Goal: Task Accomplishment & Management: Manage account settings

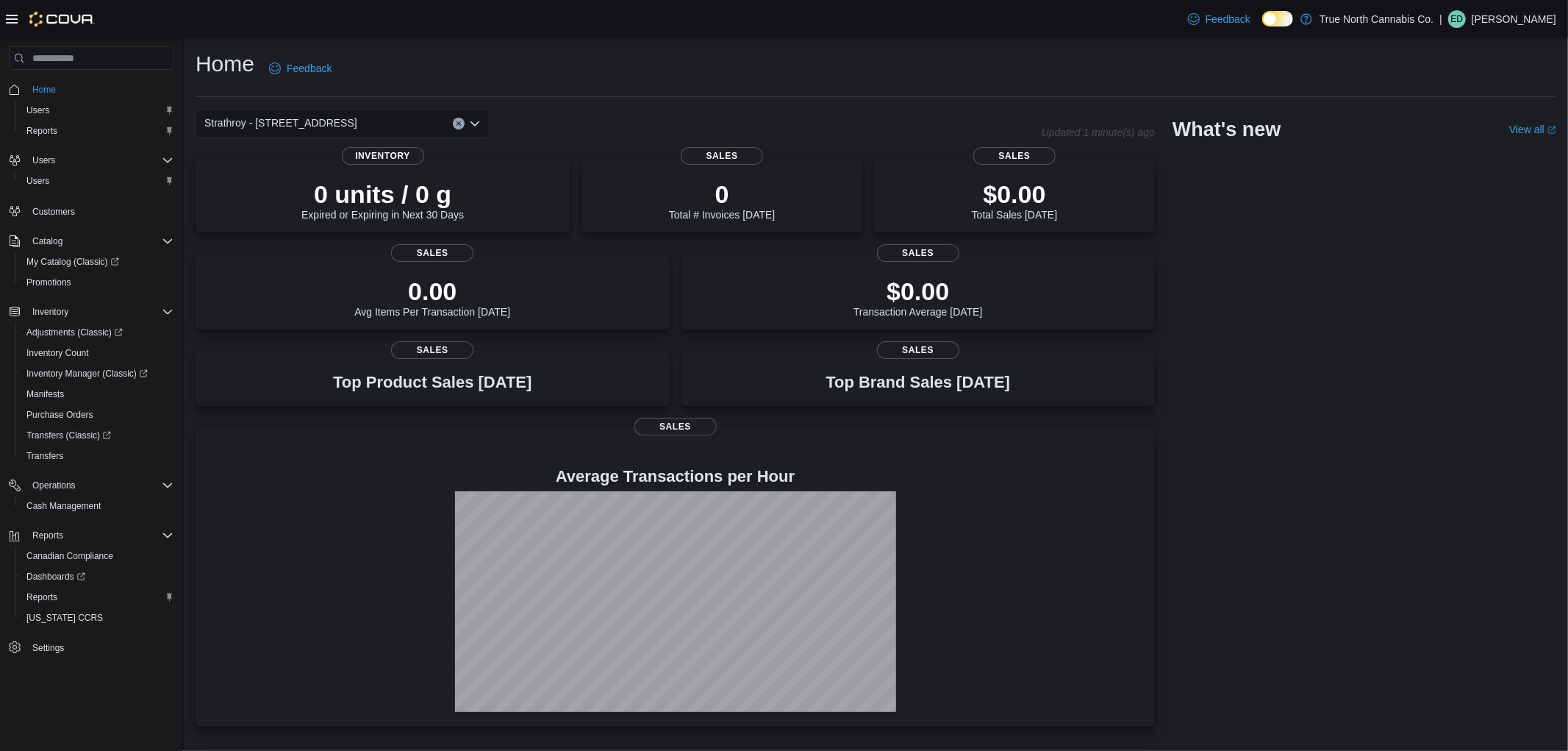
click at [1510, 16] on p "[PERSON_NAME]" at bounding box center [1514, 19] width 85 height 18
click at [1255, 265] on div "Strathroy - [STREET_ADDRESS] Updated 1 minute(s) ago 0 units / 0 g Expired or E…" at bounding box center [875, 418] width 1360 height 618
click at [81, 500] on span "Cash Management" at bounding box center [63, 505] width 74 height 12
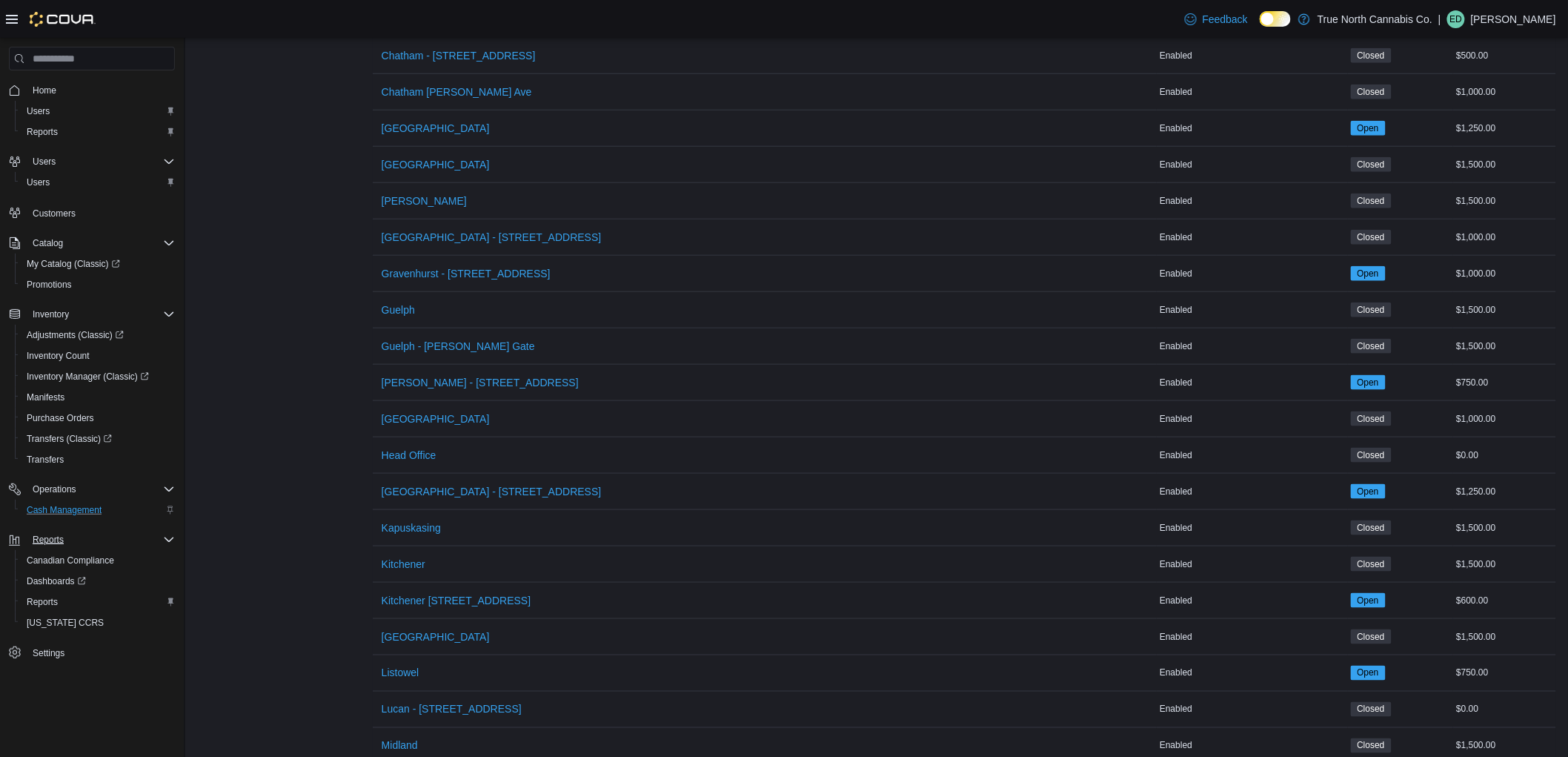
scroll to position [575, 0]
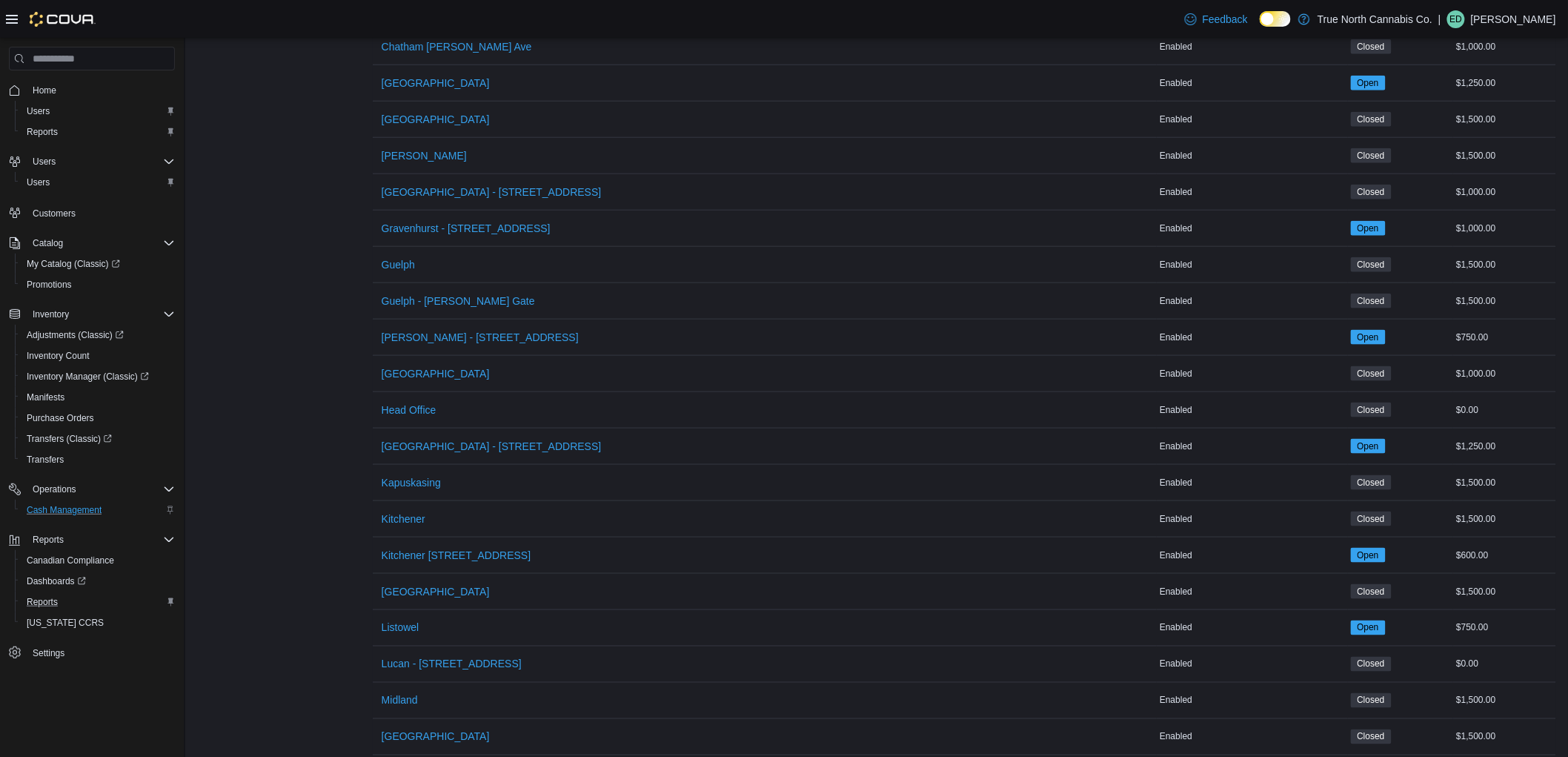
click at [45, 608] on button "Reports" at bounding box center [97, 602] width 166 height 21
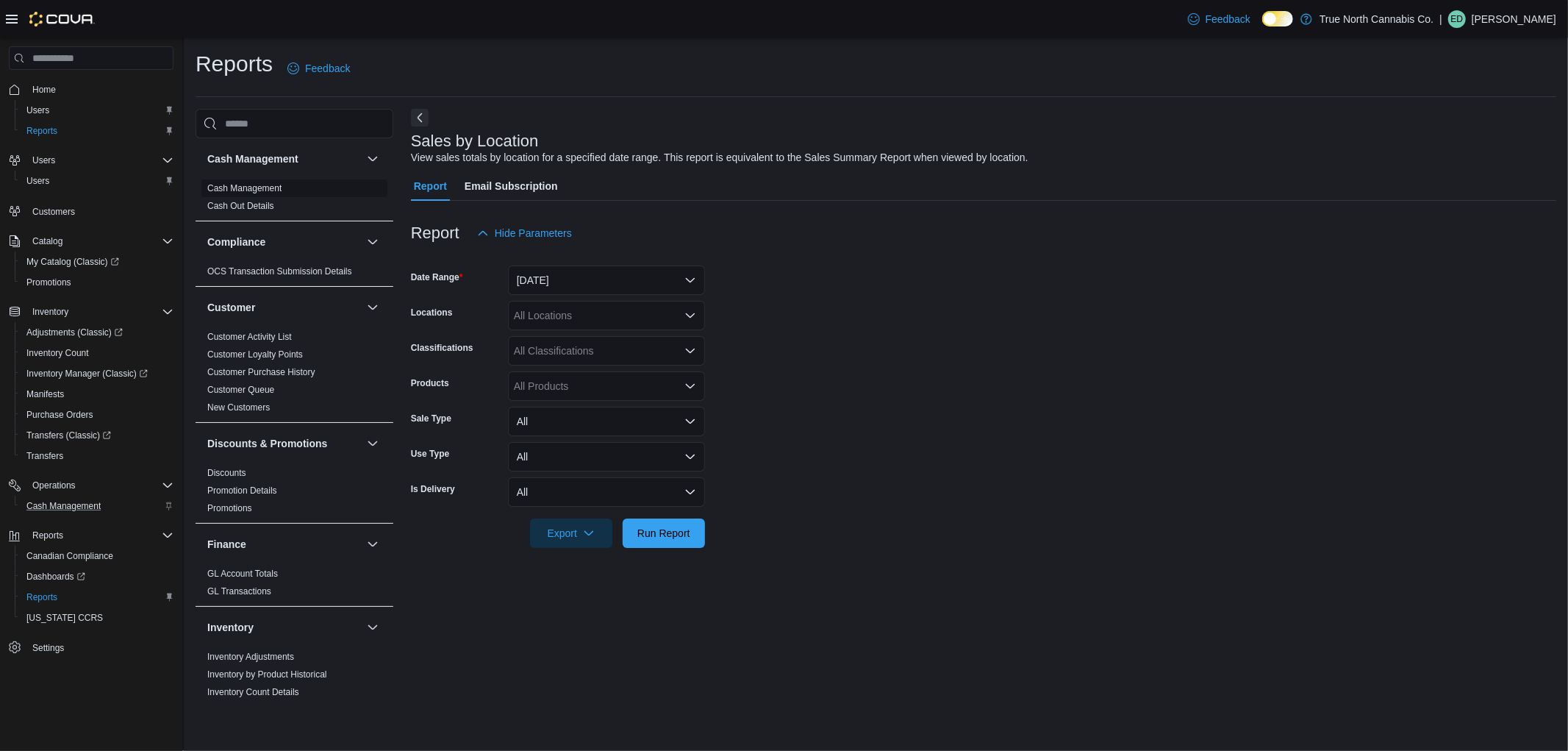
click at [273, 193] on link "Cash Management" at bounding box center [244, 187] width 74 height 10
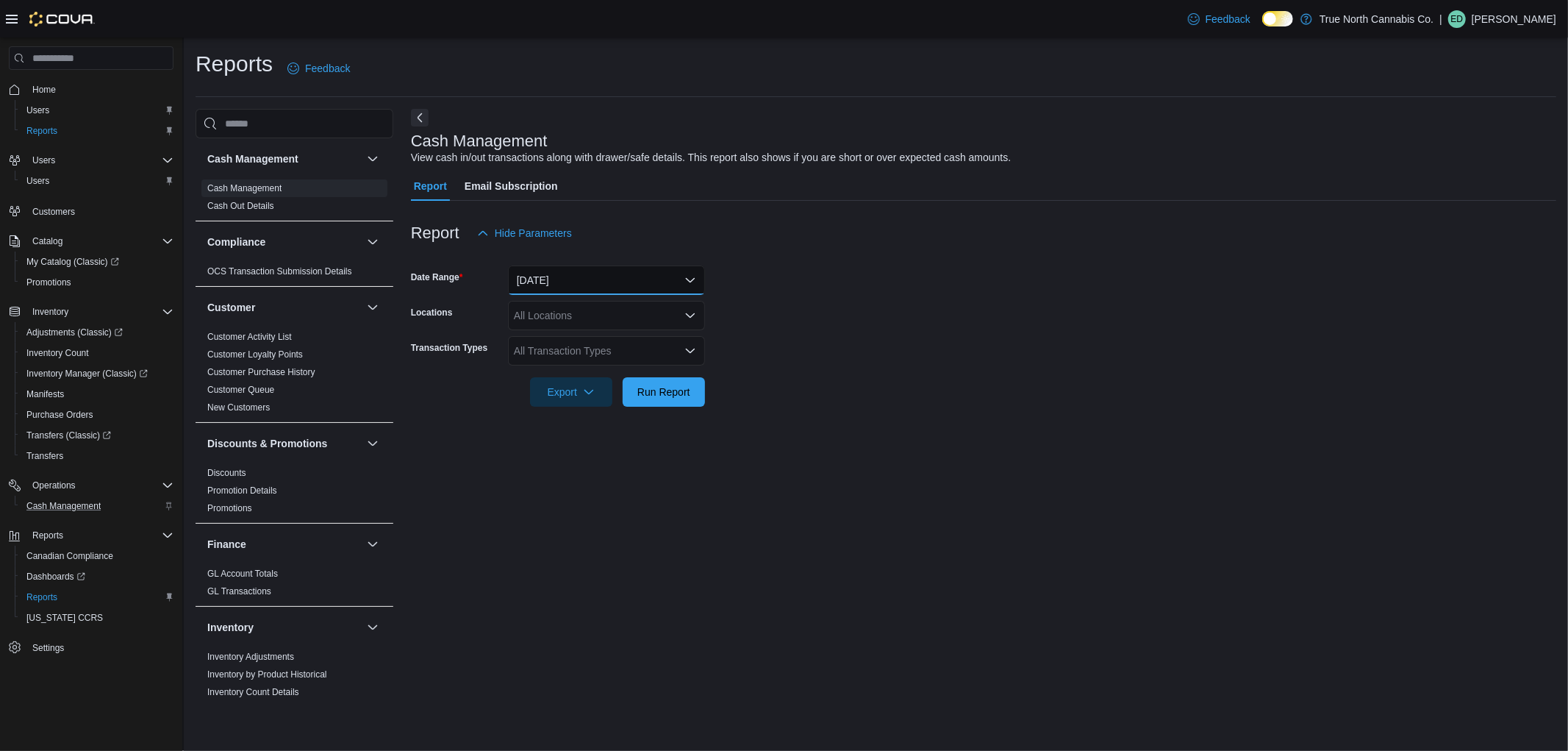
click at [643, 266] on button "[DATE]" at bounding box center [606, 280] width 197 height 30
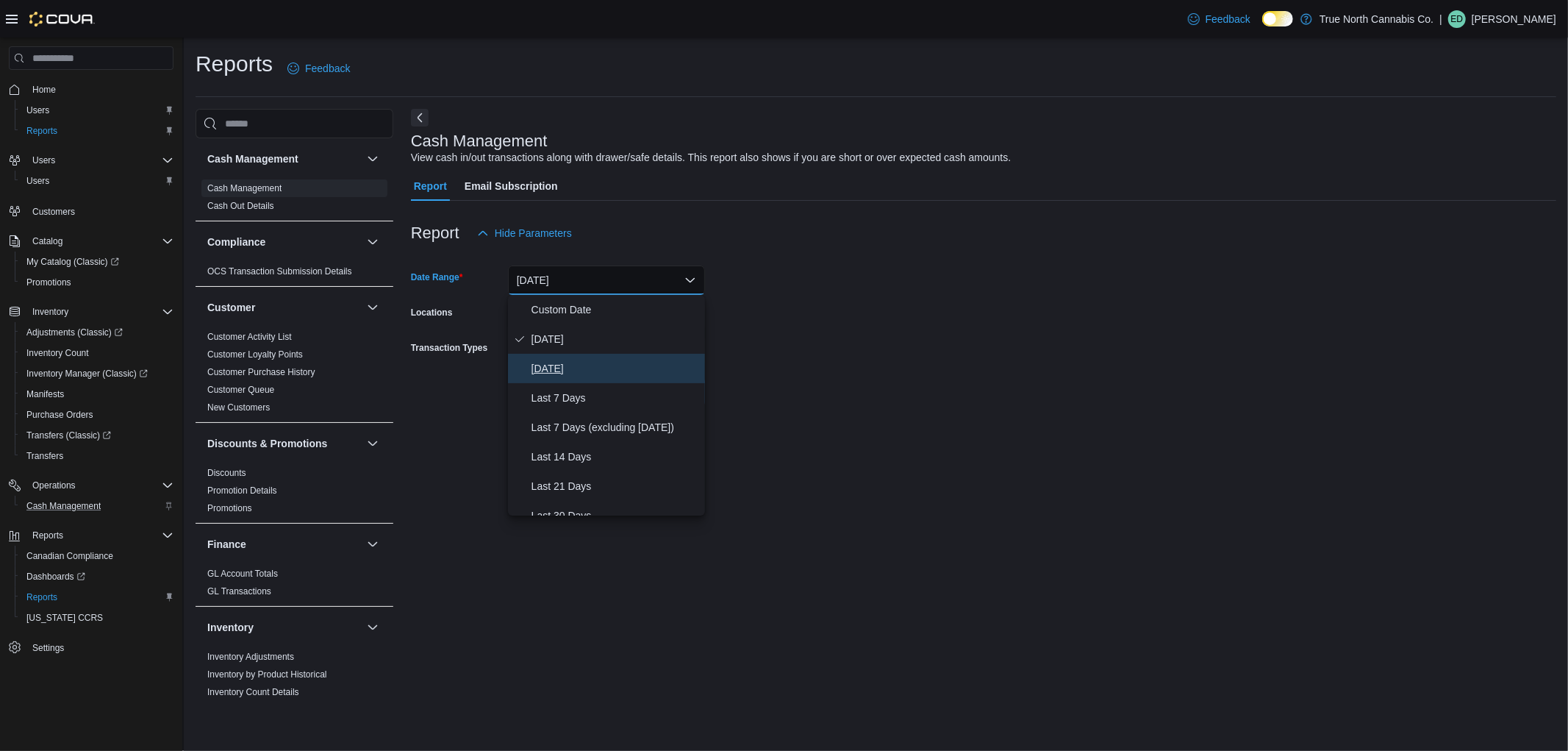
click at [629, 357] on button "[DATE]" at bounding box center [606, 368] width 197 height 30
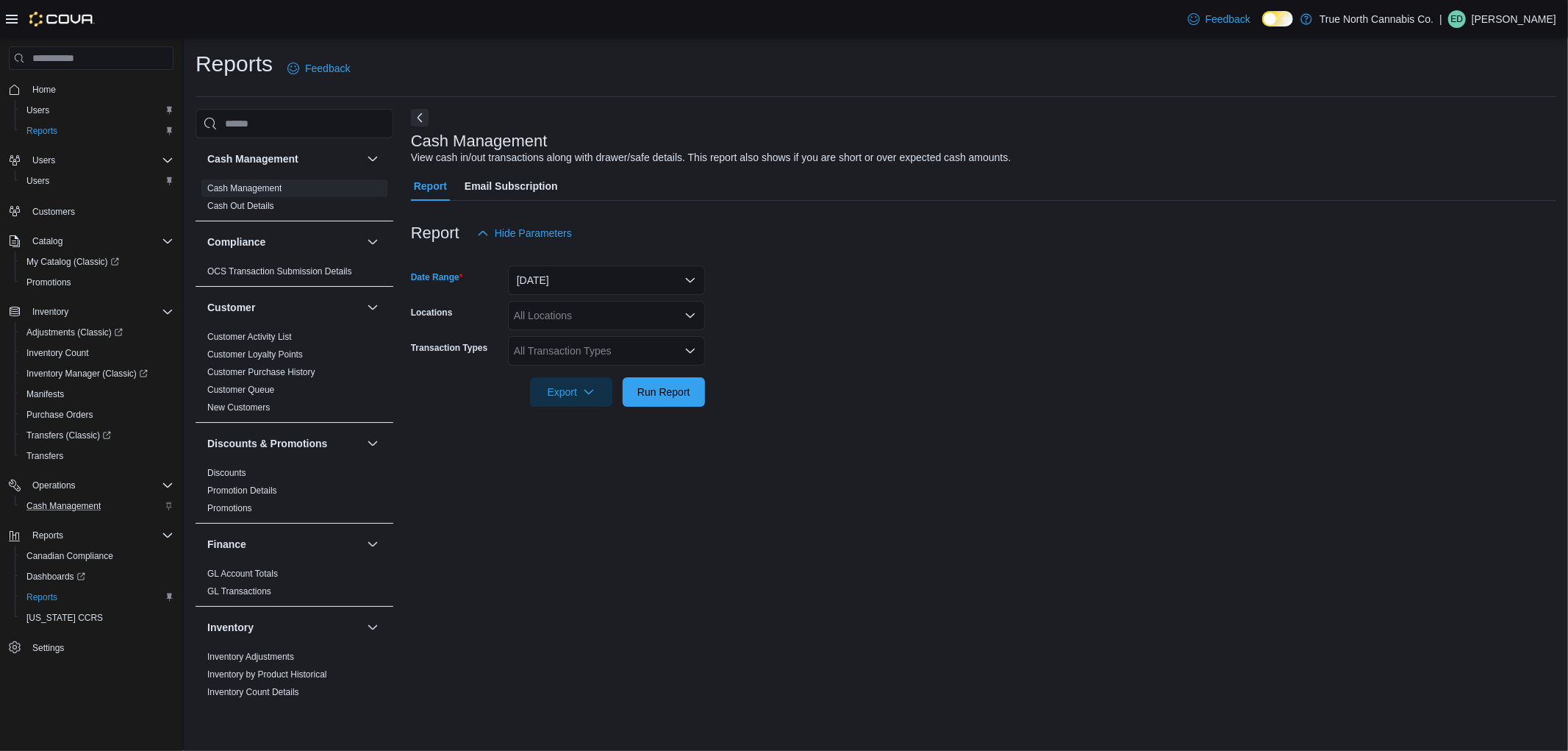
click at [623, 307] on div "All Locations" at bounding box center [606, 315] width 197 height 30
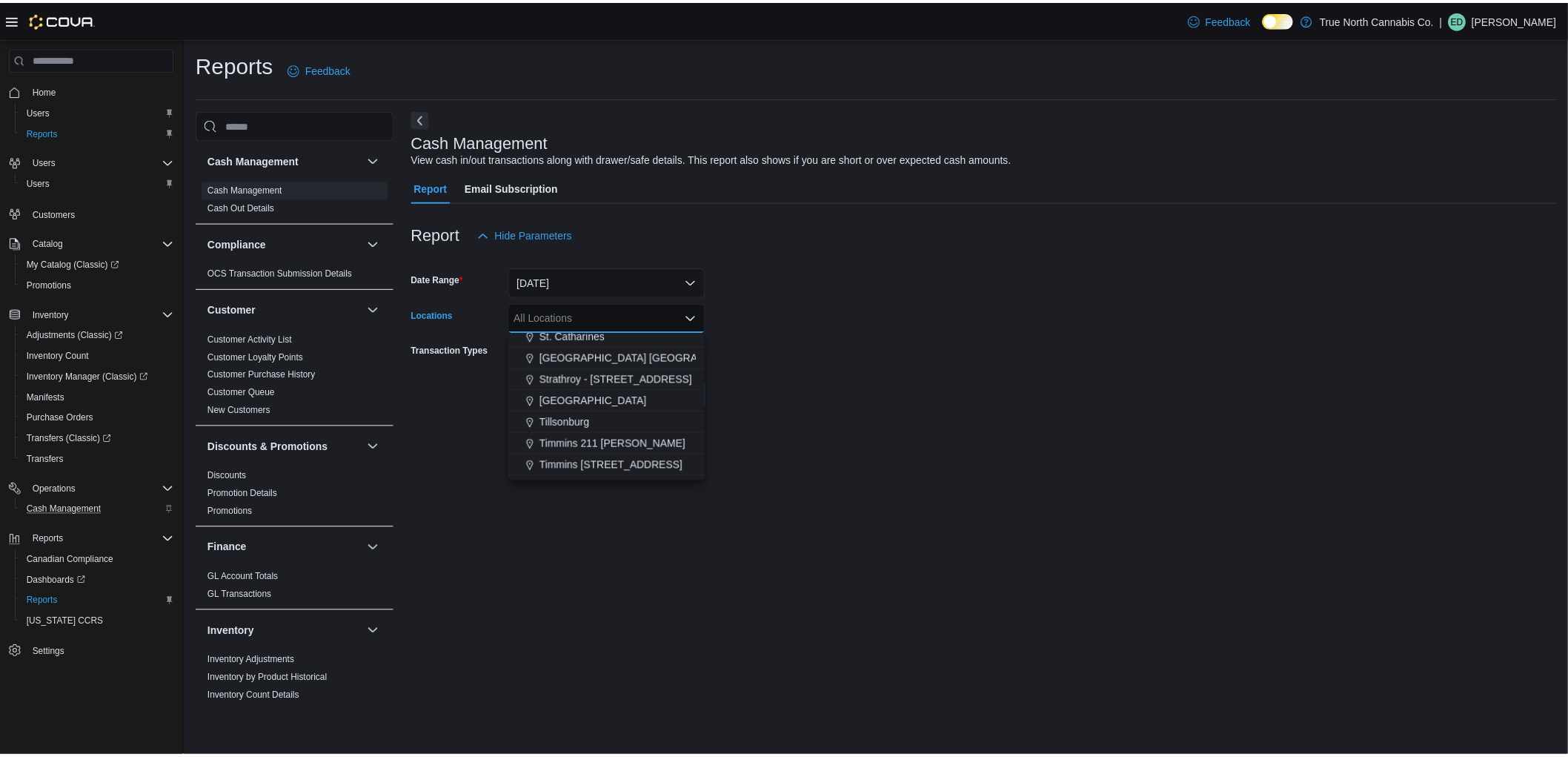
scroll to position [988, 0]
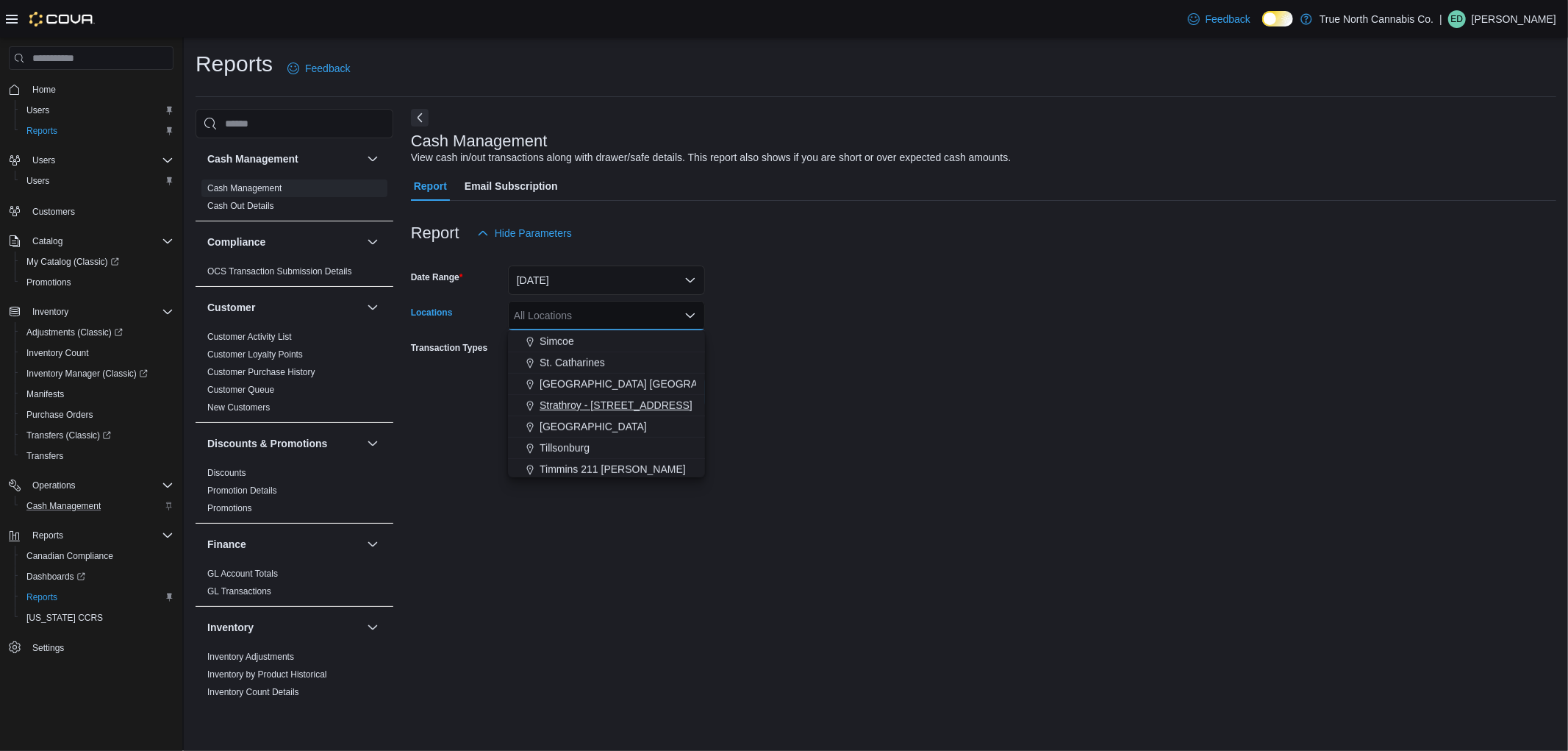
click at [639, 403] on span "Strathroy - [STREET_ADDRESS]" at bounding box center [616, 405] width 153 height 14
click at [804, 430] on div "Cash Management View cash in/out transactions along with drawer/safe details. T…" at bounding box center [983, 405] width 1145 height 593
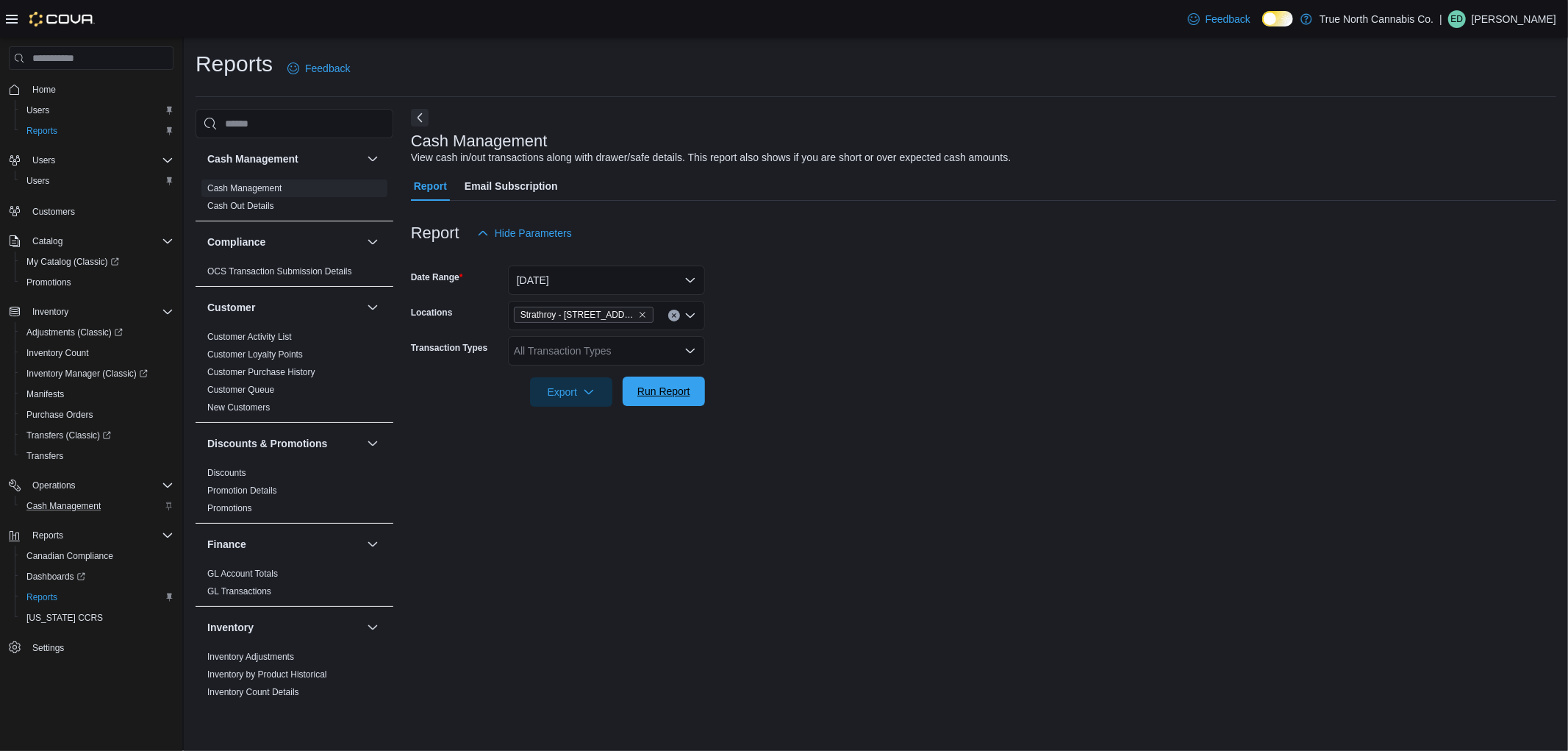
click at [670, 386] on span "Run Report" at bounding box center [663, 391] width 53 height 14
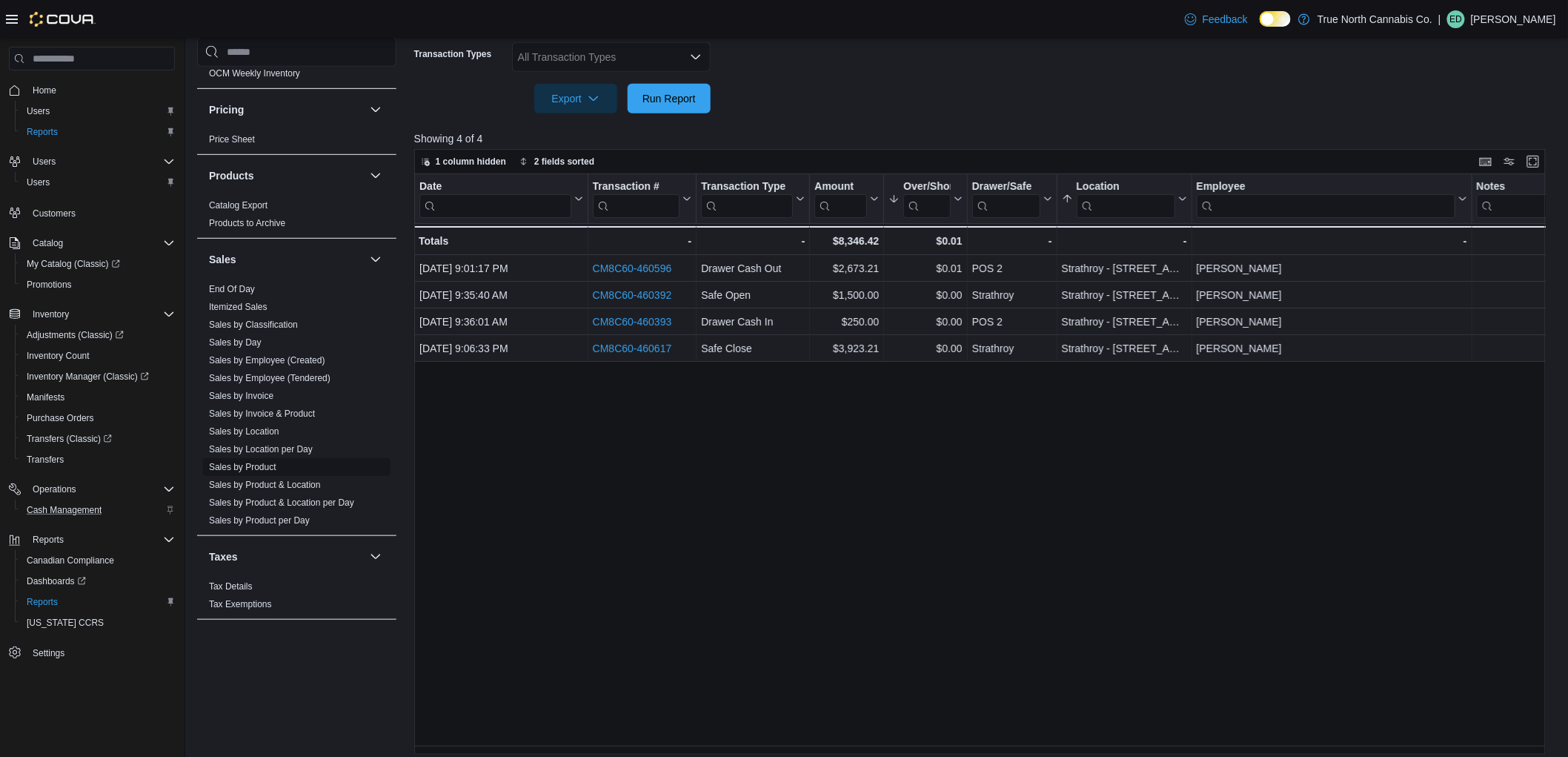
scroll to position [305, 0]
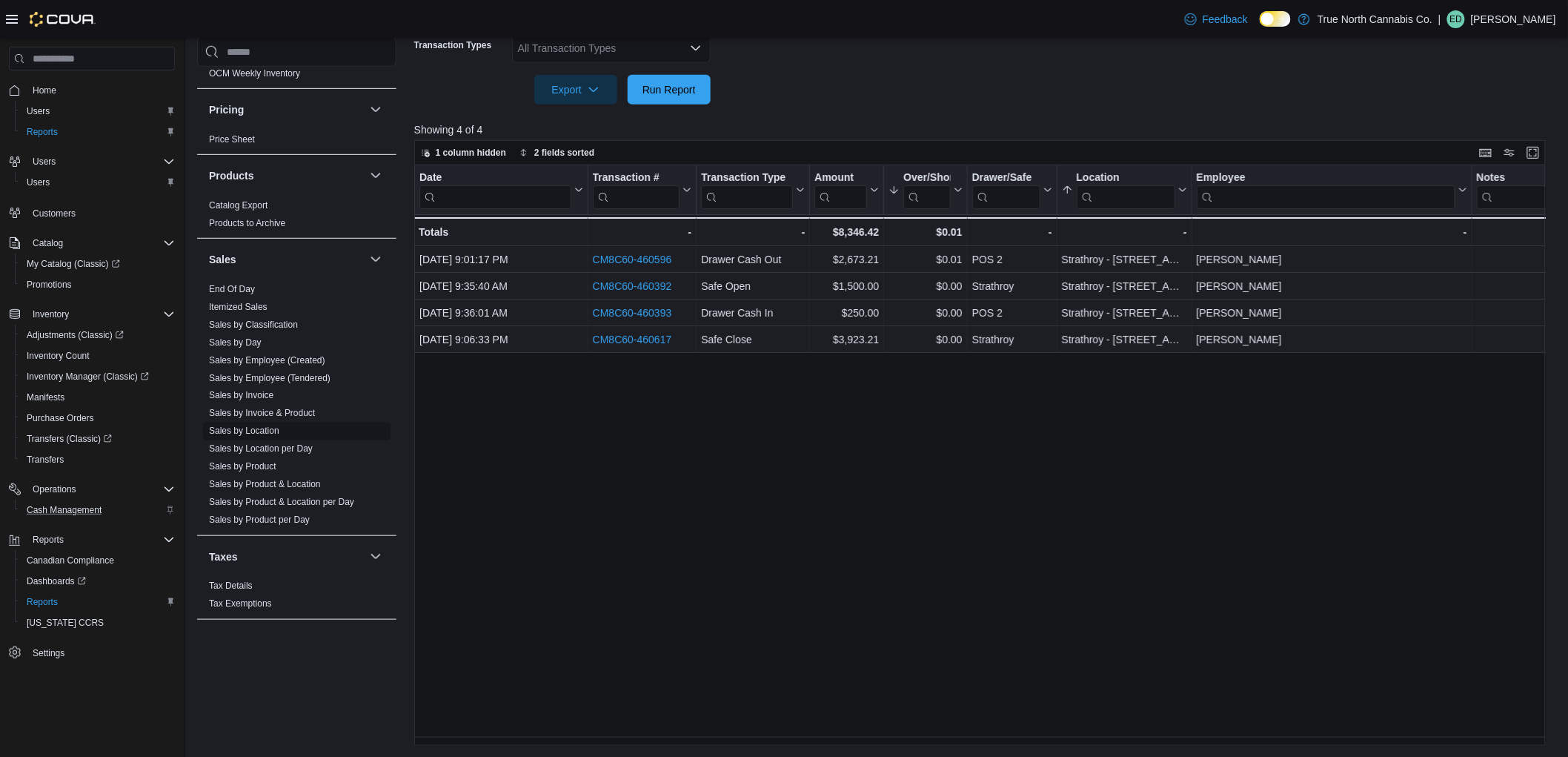
click at [263, 428] on link "Sales by Location" at bounding box center [244, 430] width 71 height 10
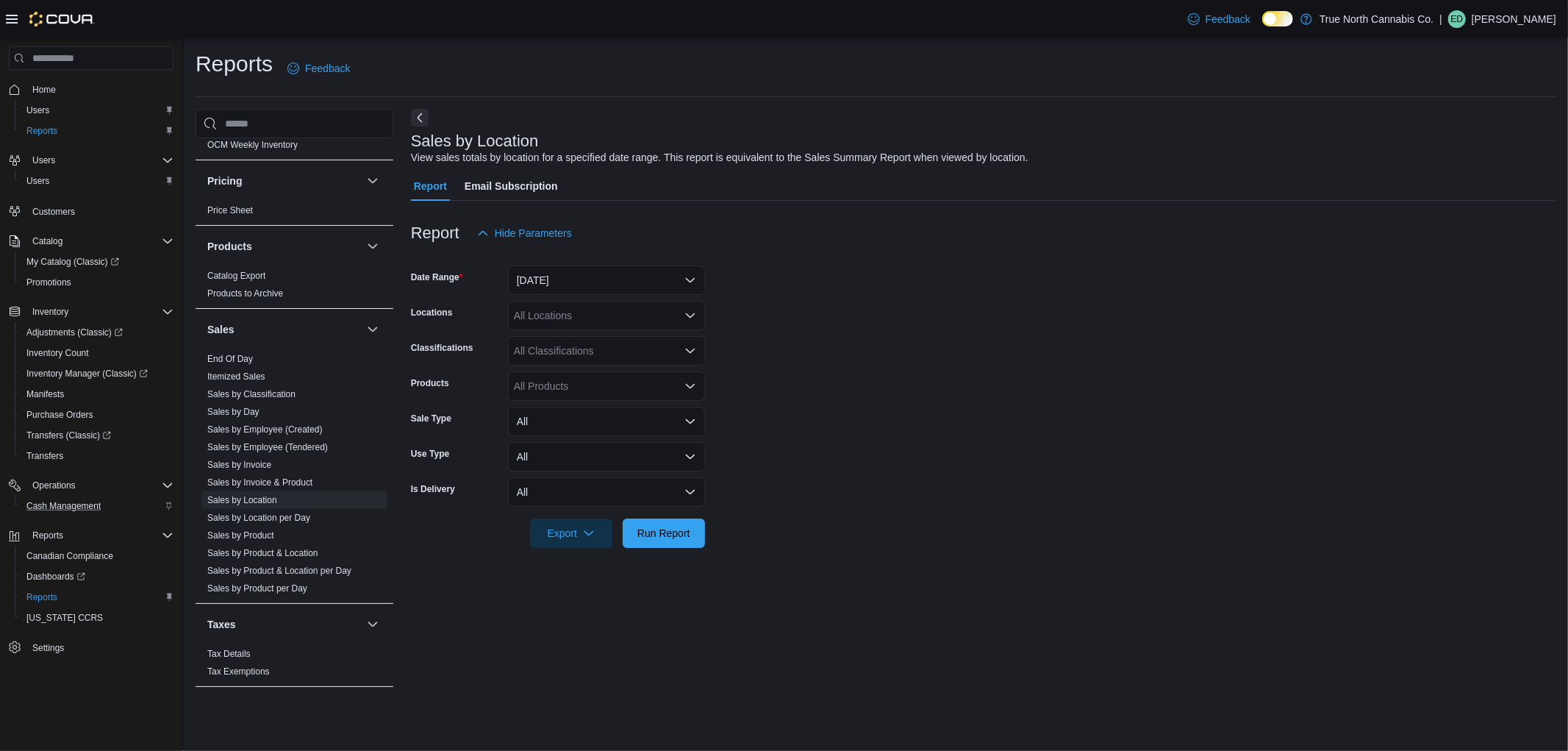
click at [606, 317] on div "All Locations" at bounding box center [606, 315] width 197 height 30
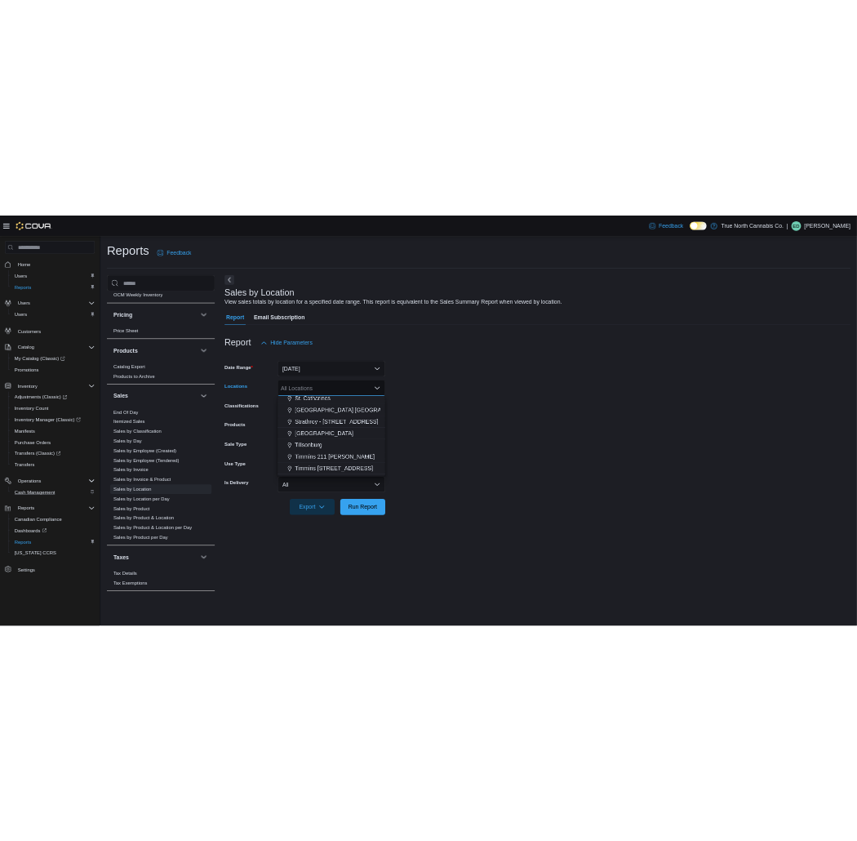
scroll to position [1088, 0]
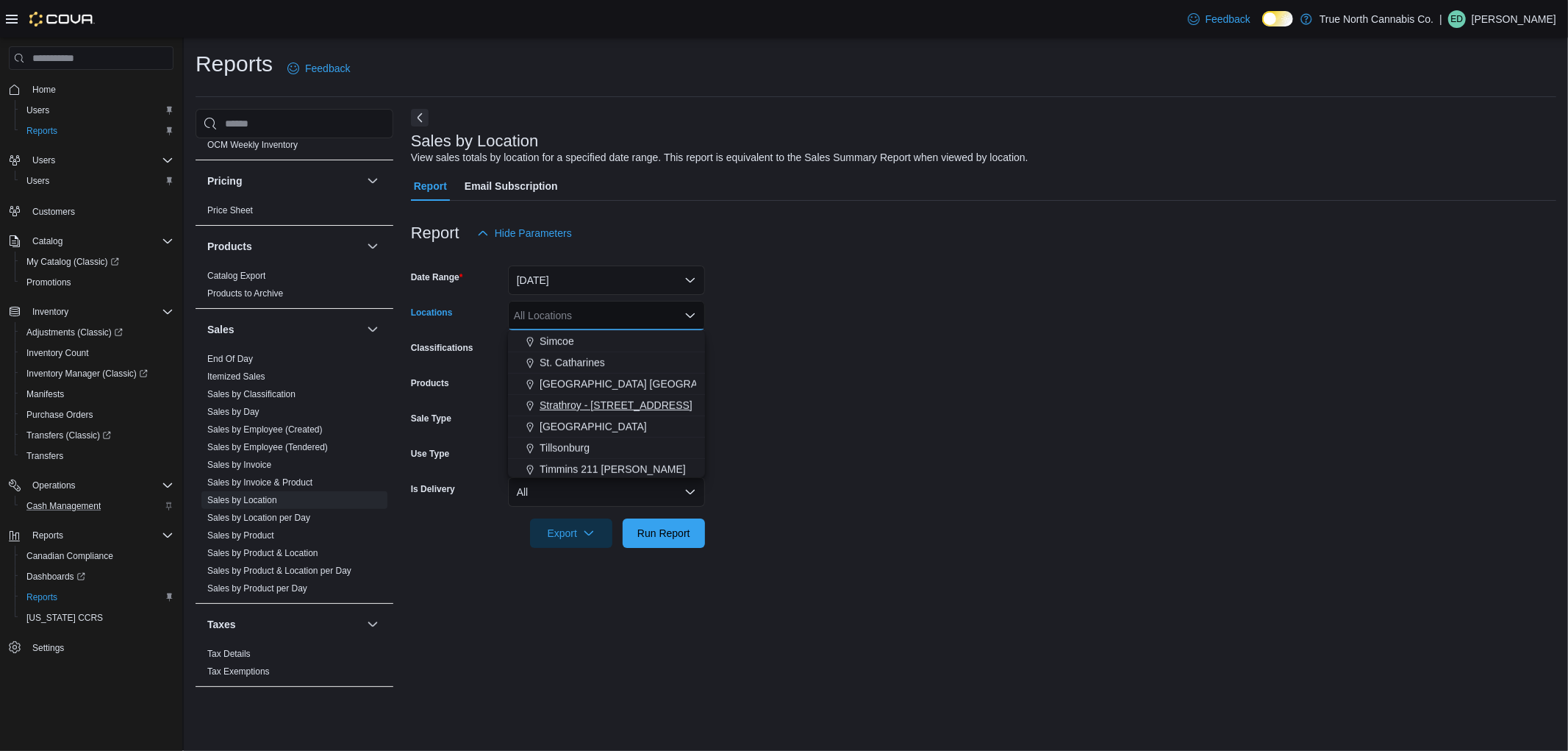
click at [607, 398] on span "Strathroy - [STREET_ADDRESS]" at bounding box center [616, 405] width 153 height 14
click at [651, 528] on span "Run Report" at bounding box center [663, 532] width 53 height 14
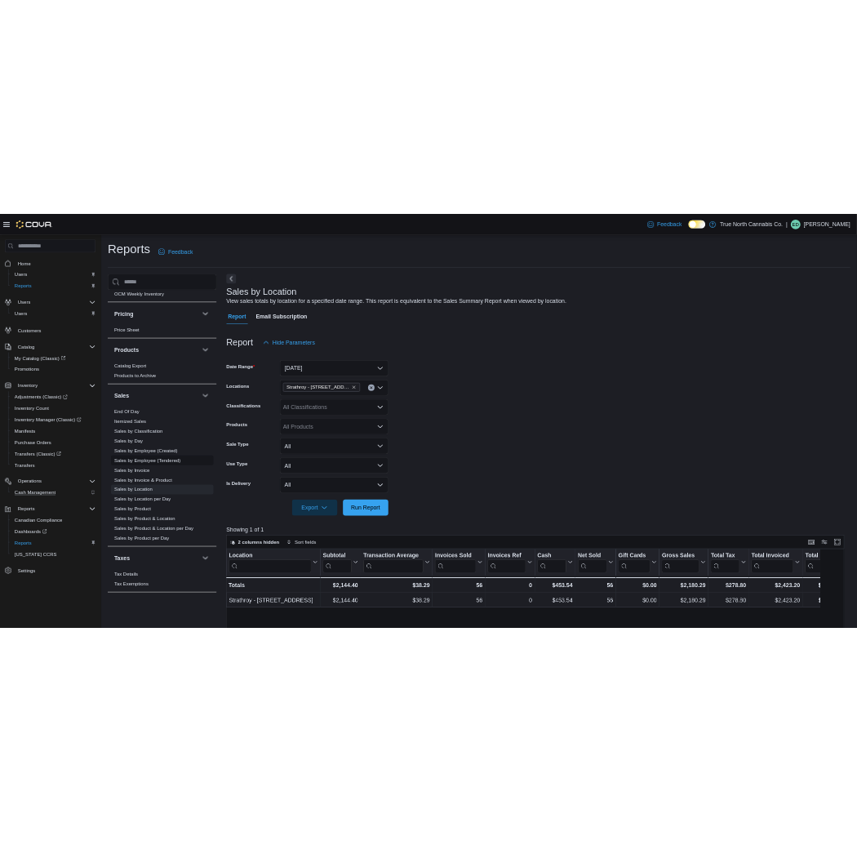
scroll to position [944, 0]
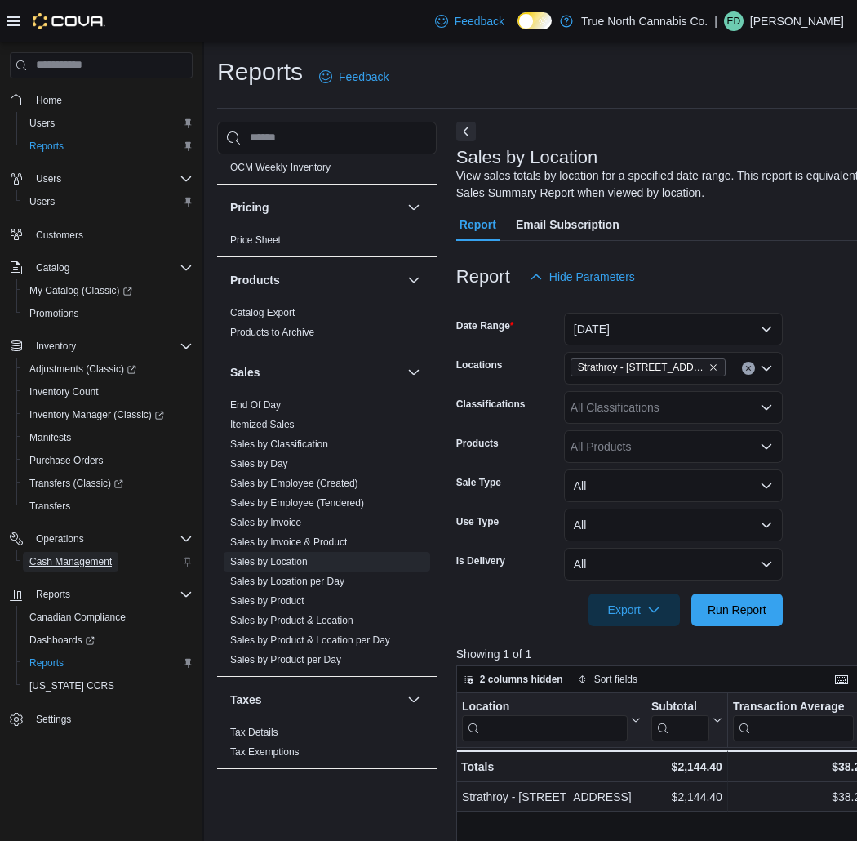
click at [83, 566] on span "Cash Management" at bounding box center [70, 562] width 82 height 20
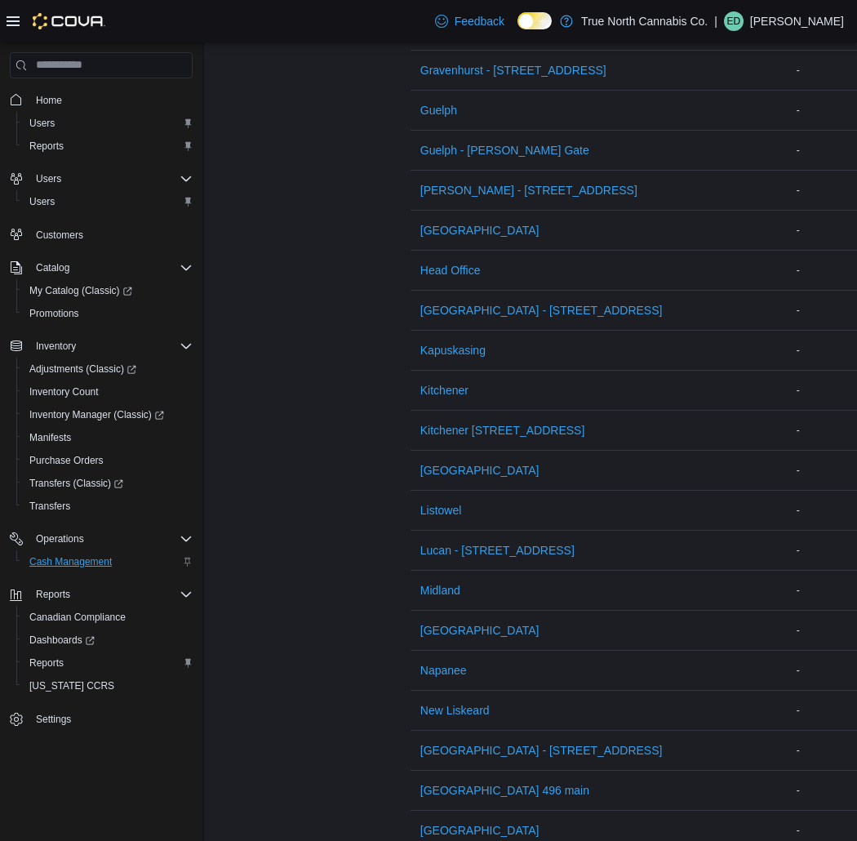
scroll to position [1633, 0]
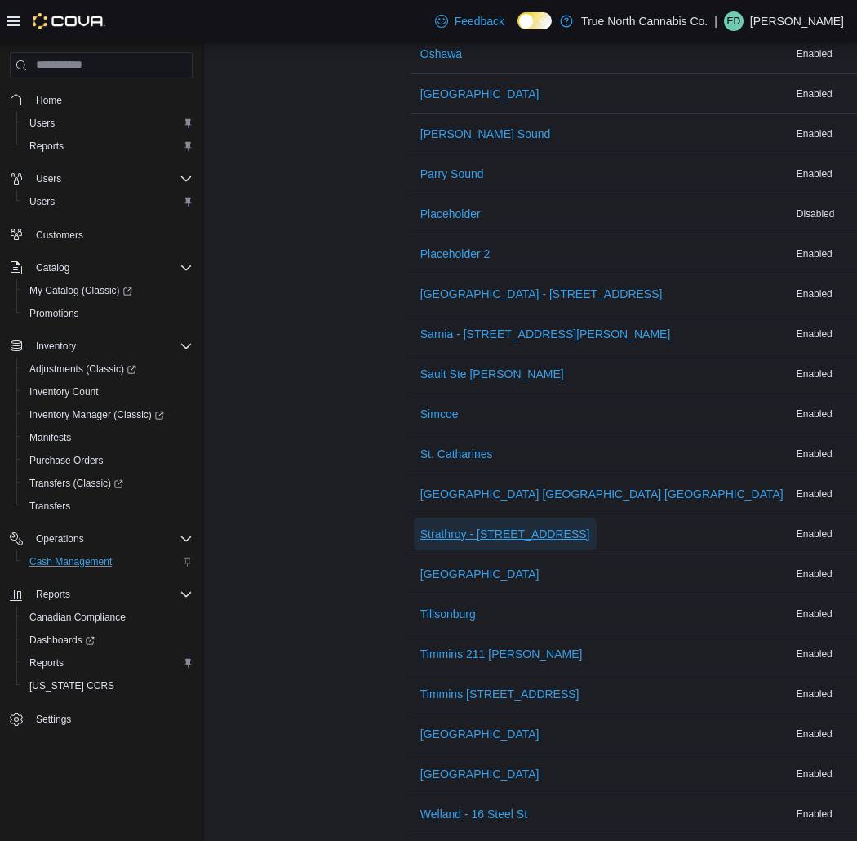
click at [502, 536] on span "Strathroy - [STREET_ADDRESS]" at bounding box center [505, 534] width 170 height 16
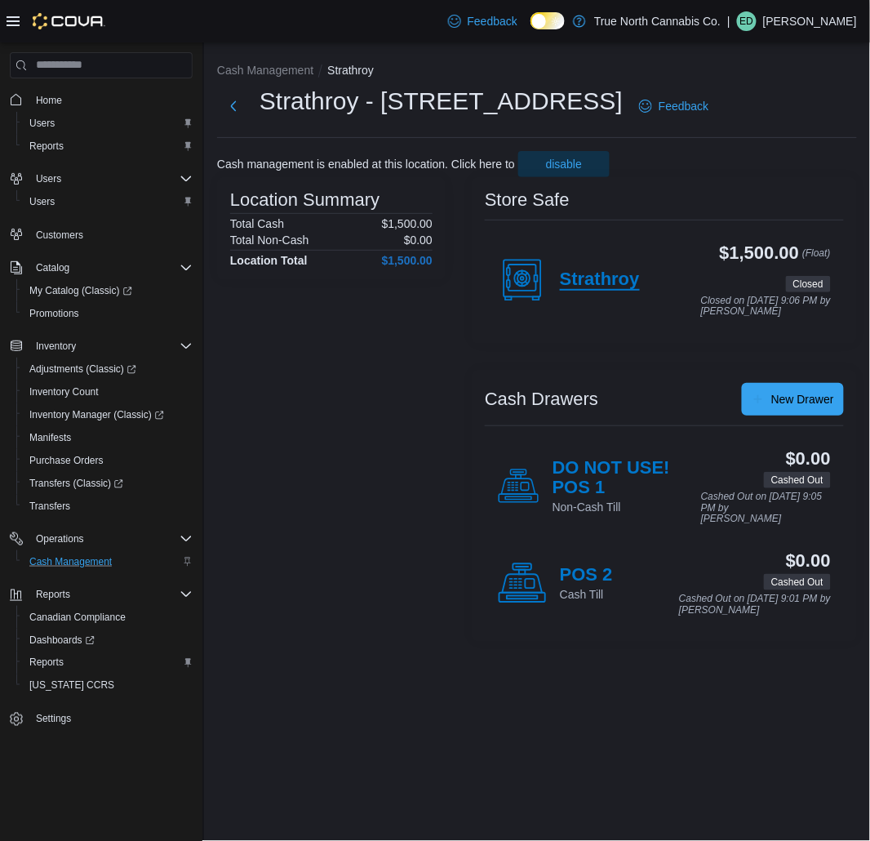
click at [594, 279] on h4 "Strathroy" at bounding box center [600, 279] width 80 height 21
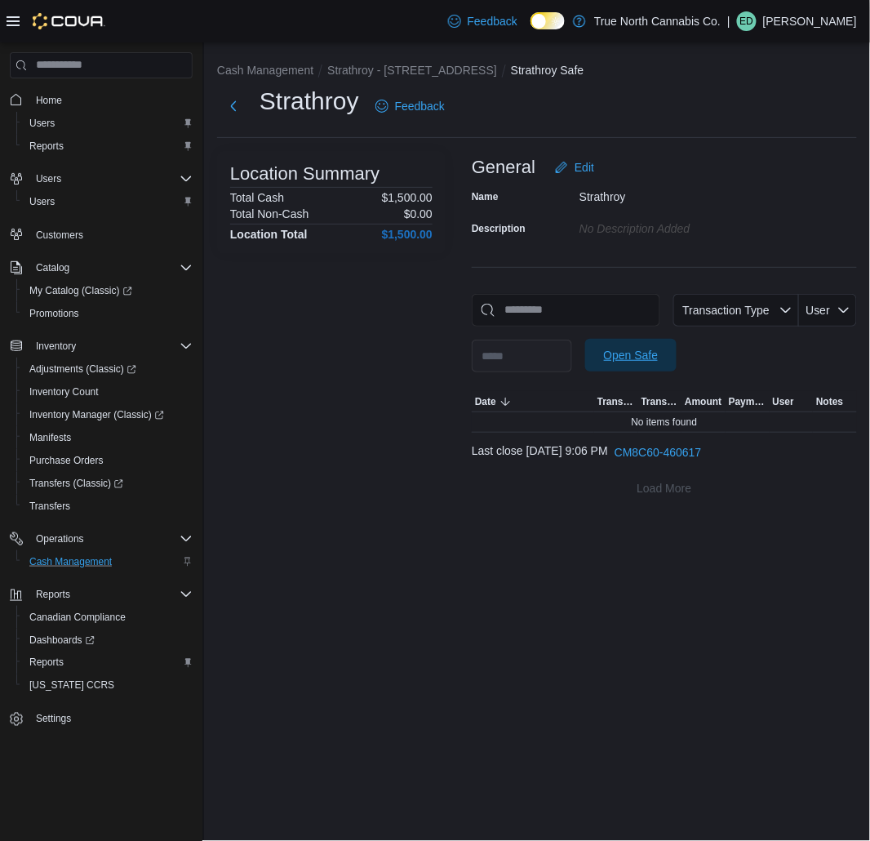
click at [659, 348] on span "Open Safe" at bounding box center [631, 355] width 55 height 16
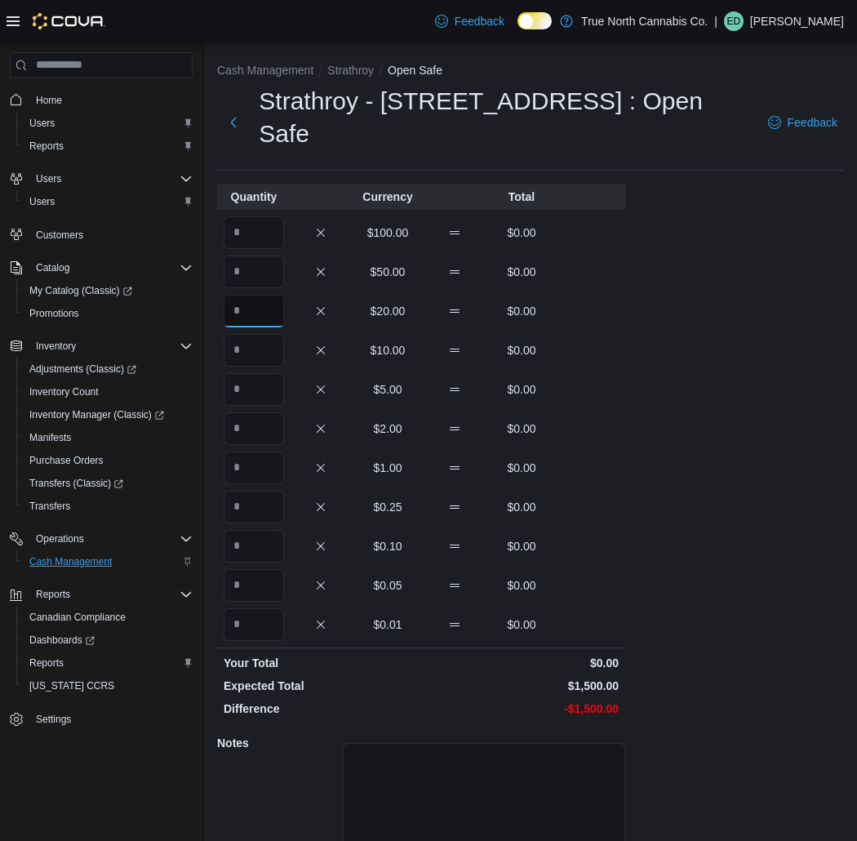
click at [270, 295] on input "Quantity" at bounding box center [254, 311] width 60 height 33
click at [267, 216] on input "Quantity" at bounding box center [254, 232] width 60 height 33
type input "*"
type input "**"
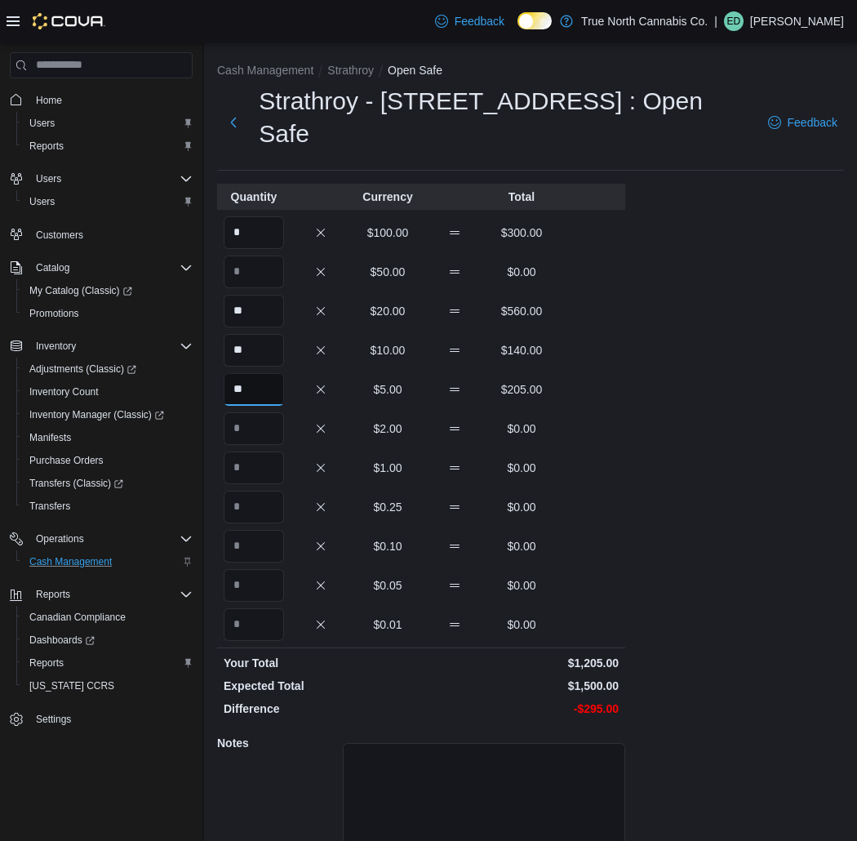
type input "**"
type input "***"
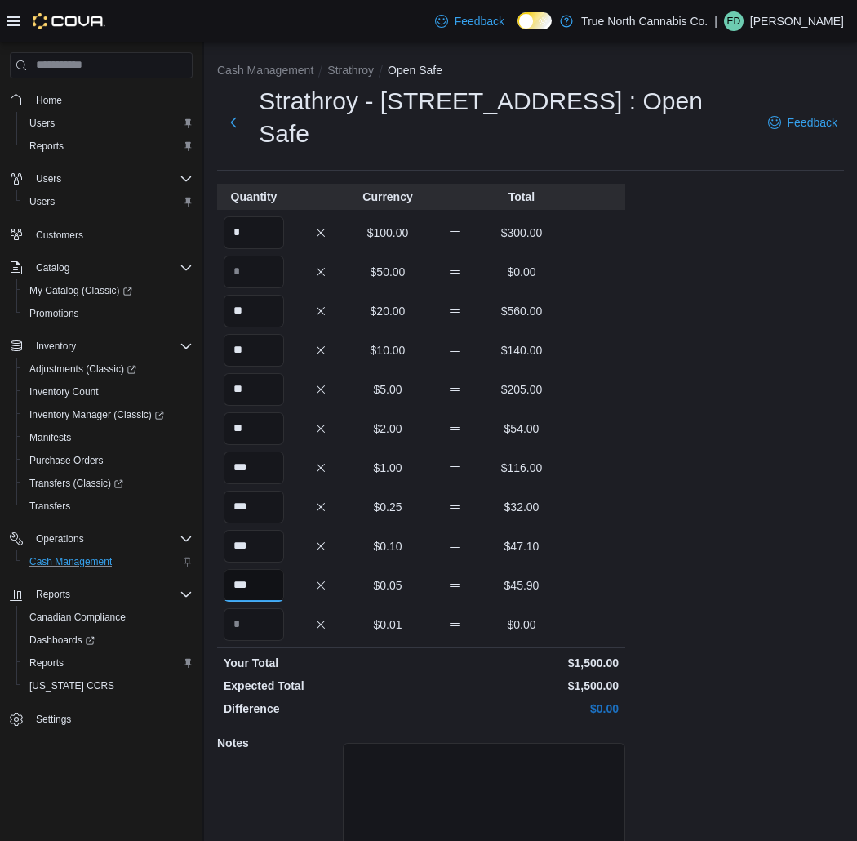
type input "***"
click at [705, 487] on div "Cash Management Strathroy Open Safe Strathroy - [STREET_ADDRESS] : Open Safe Fe…" at bounding box center [530, 484] width 653 height 884
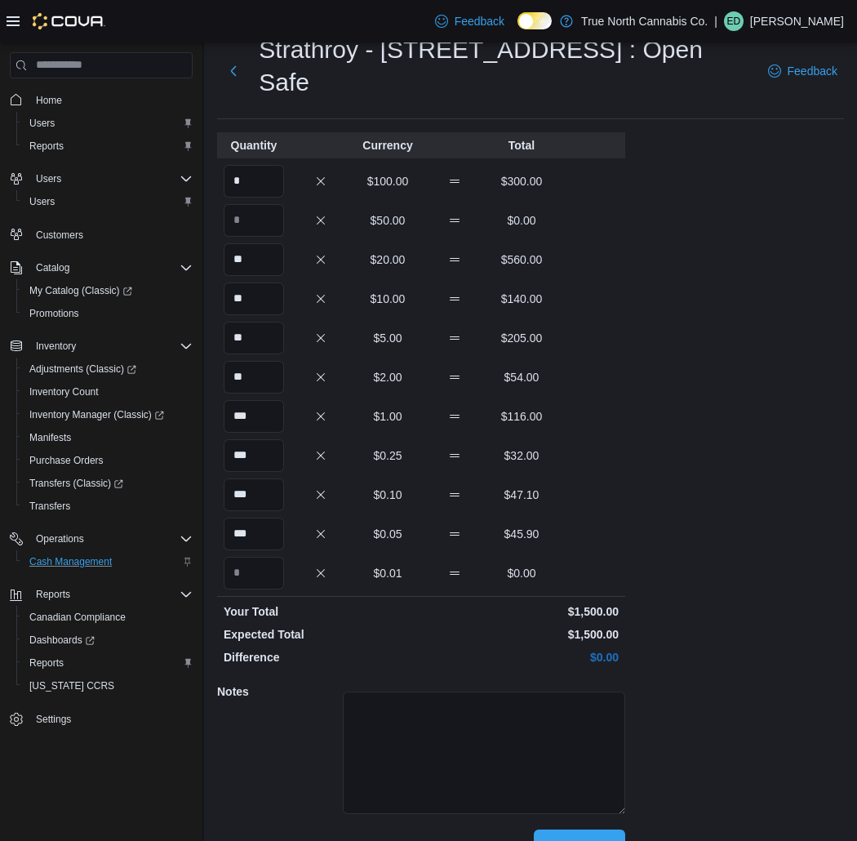
scroll to position [52, 0]
click at [607, 829] on div "Cancel Save" at bounding box center [421, 845] width 408 height 33
click at [585, 828] on span "Save" at bounding box center [580, 844] width 72 height 33
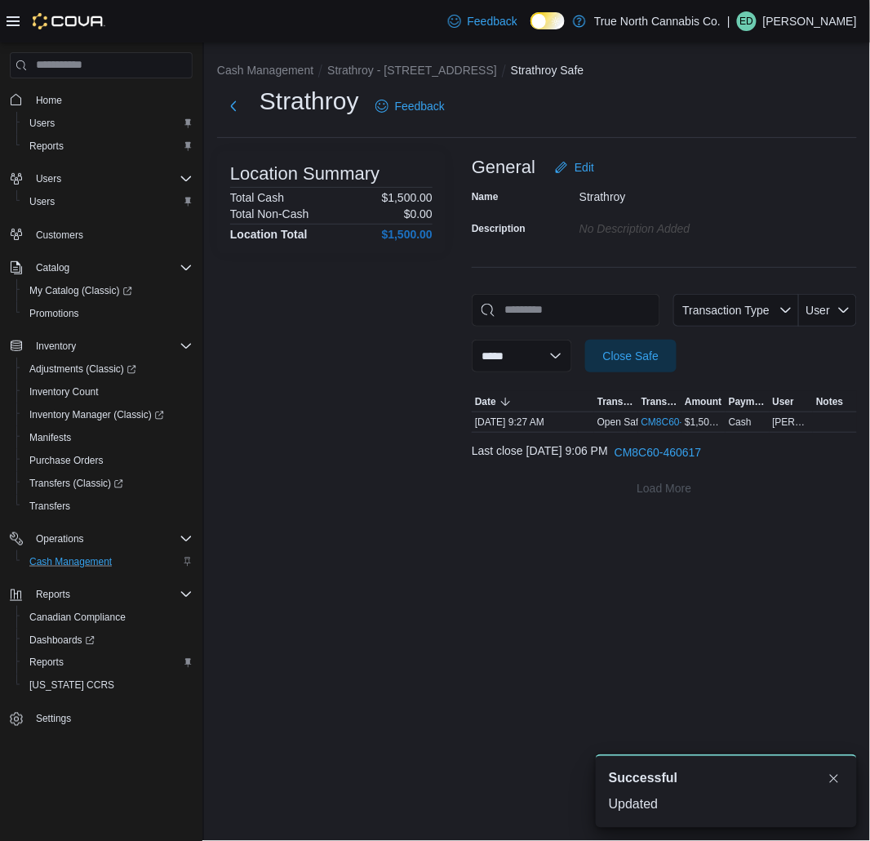
click at [430, 60] on div "**********" at bounding box center [537, 279] width 666 height 475
click at [427, 77] on li "Strathroy - [STREET_ADDRESS]" at bounding box center [419, 70] width 184 height 16
click at [429, 68] on button "Strathroy - [STREET_ADDRESS]" at bounding box center [412, 70] width 170 height 13
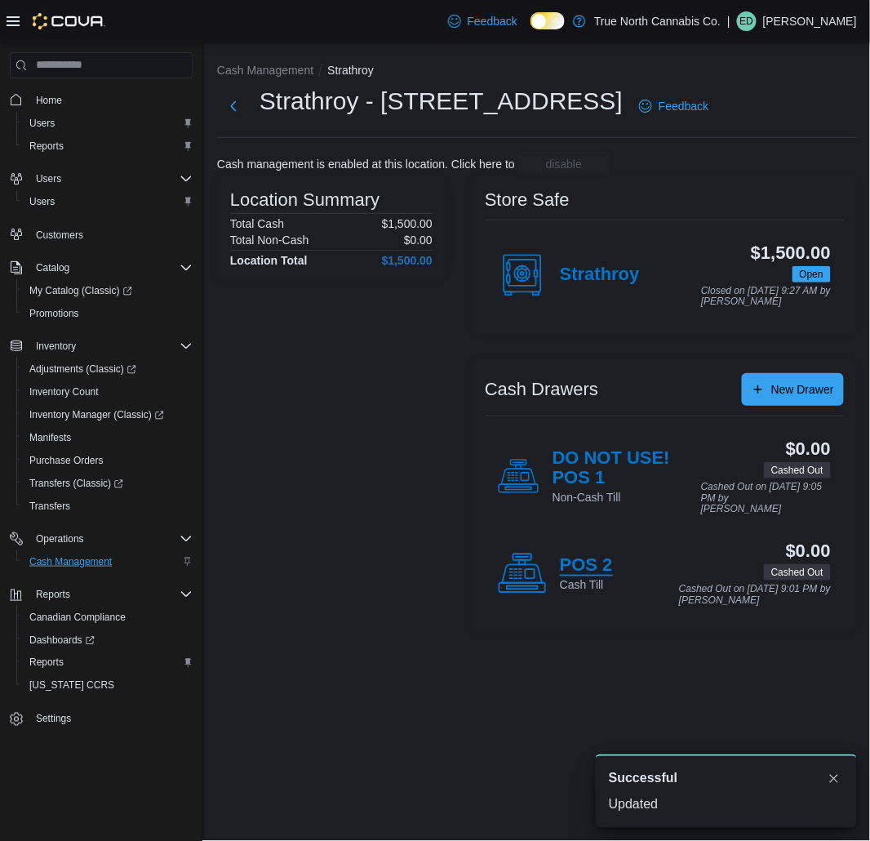
click at [601, 564] on h4 "POS 2" at bounding box center [586, 565] width 53 height 21
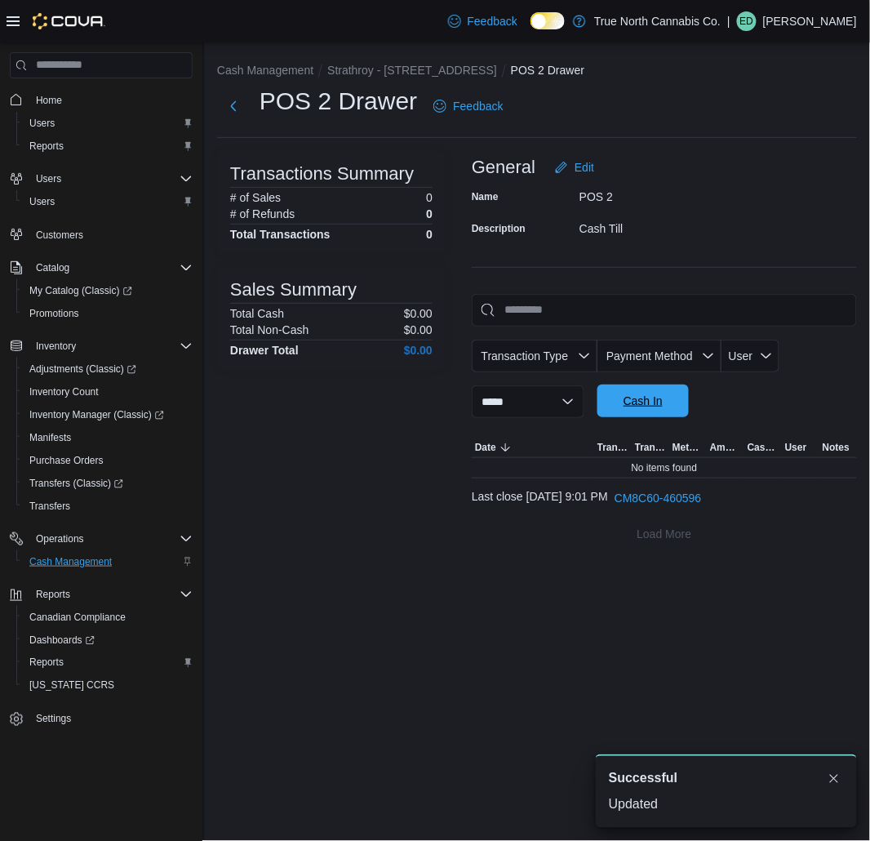
click at [663, 403] on span "Cash In" at bounding box center [643, 401] width 39 height 16
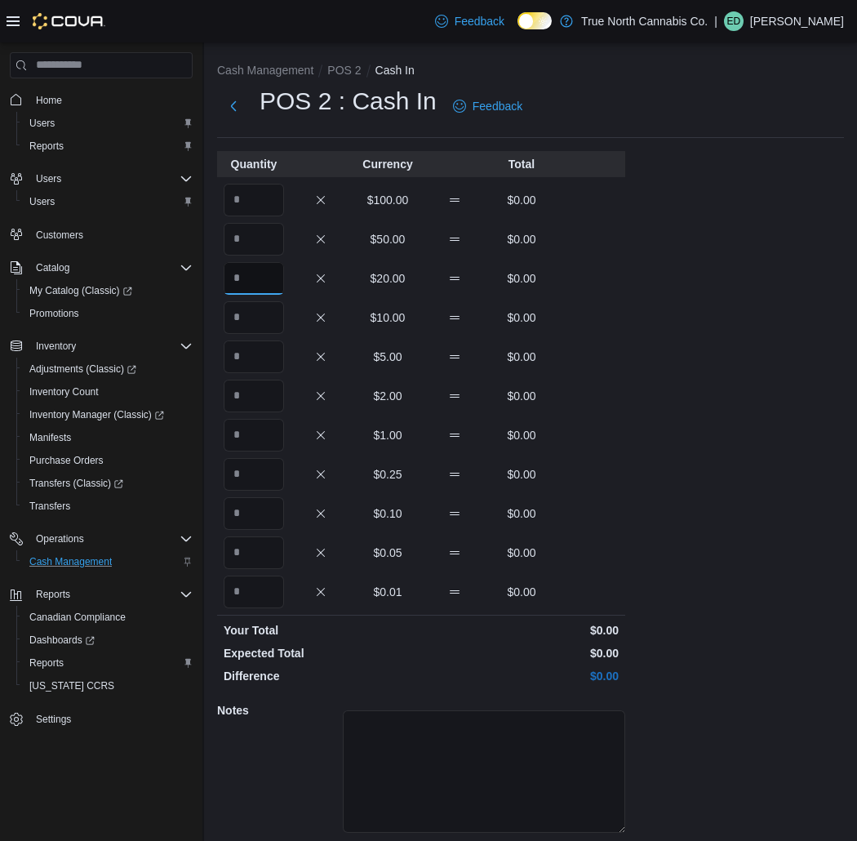
click at [274, 282] on input "Quantity" at bounding box center [254, 278] width 60 height 33
type input "*"
type input "**"
type input "*"
type input "**"
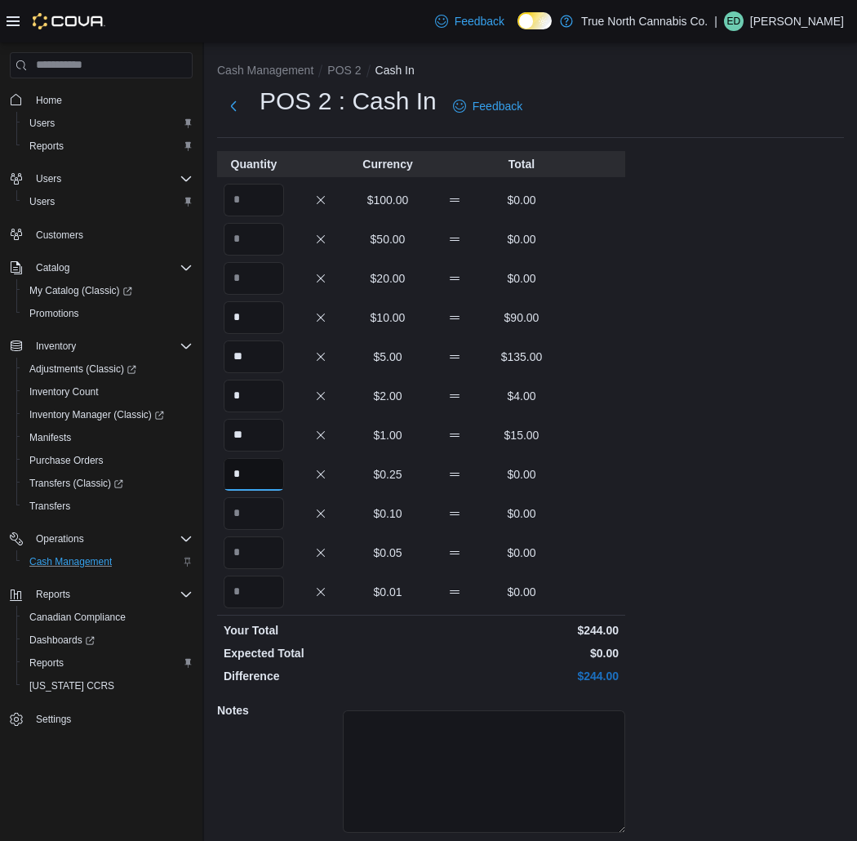
type input "*"
type input "**"
click at [616, 534] on div "Quantity Currency Total $100.00 $0.00 $50.00 $0.00 $20.00 $0.00 * $10.00 $90.00…" at bounding box center [421, 516] width 408 height 730
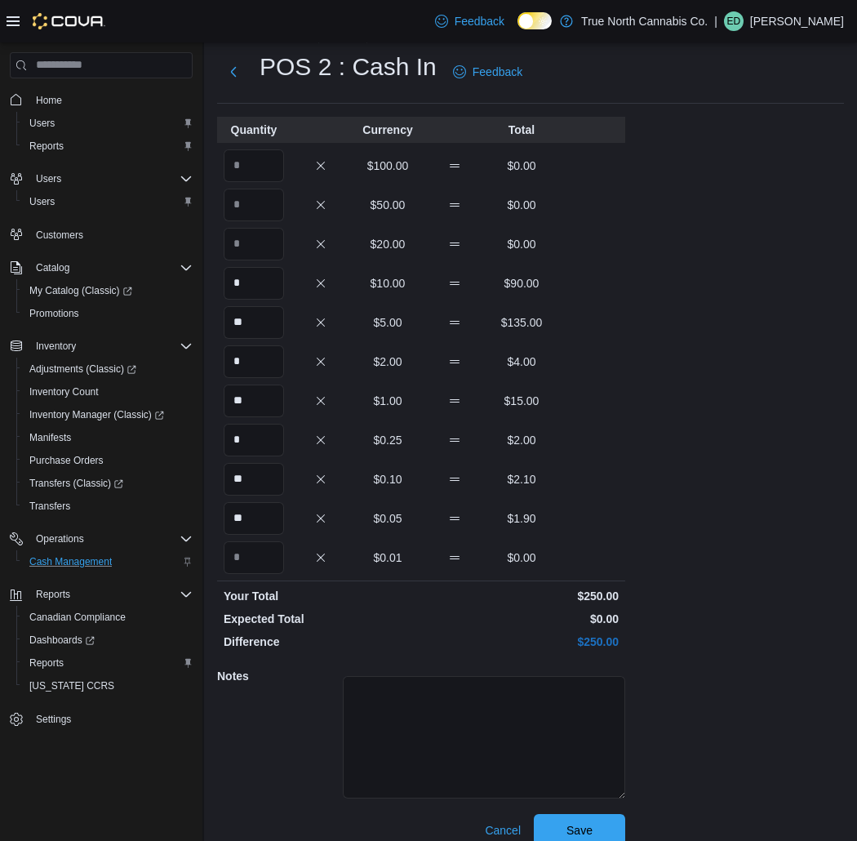
scroll to position [52, 0]
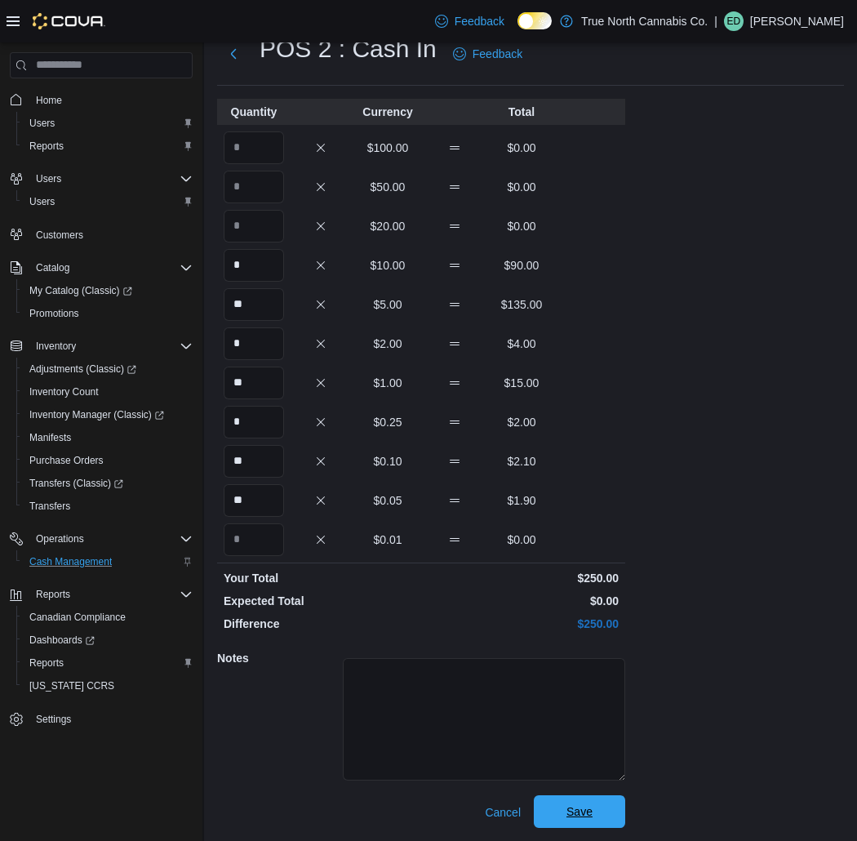
click at [618, 809] on button "Save" at bounding box center [579, 811] width 91 height 33
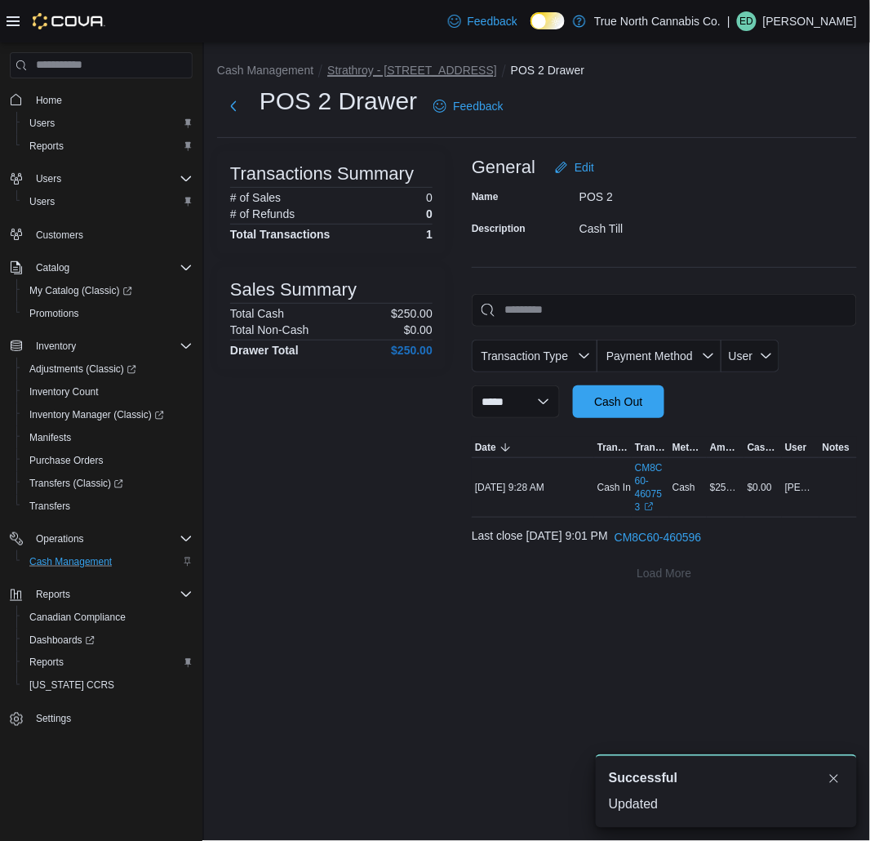
click at [380, 65] on button "Strathroy - [STREET_ADDRESS]" at bounding box center [412, 70] width 170 height 13
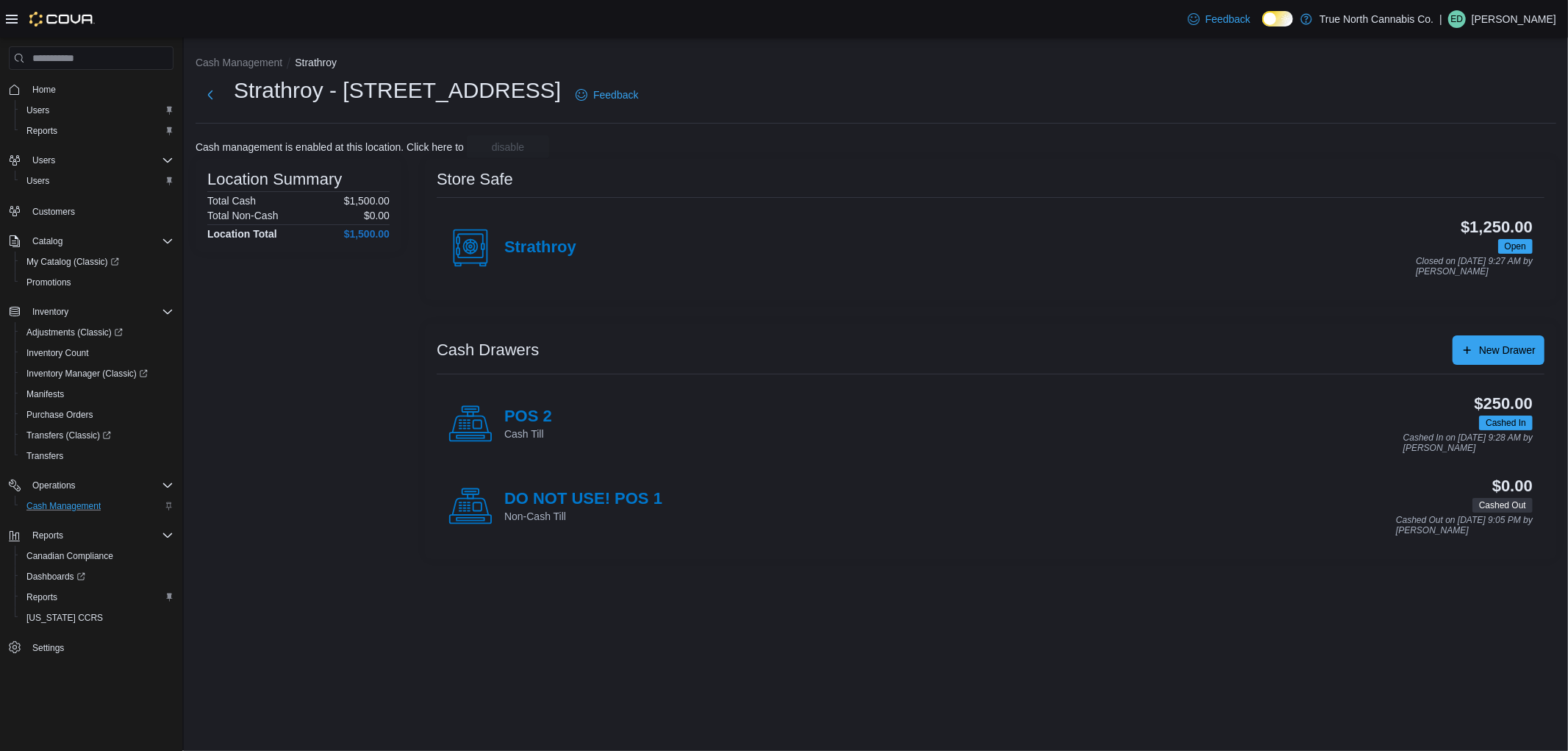
click at [269, 479] on div "Location Summary Total Cash $1,500.00 Total Non-Cash $0.00 Location Total $1,50…" at bounding box center [298, 358] width 206 height 400
click at [59, 588] on link "Reports" at bounding box center [41, 597] width 42 height 18
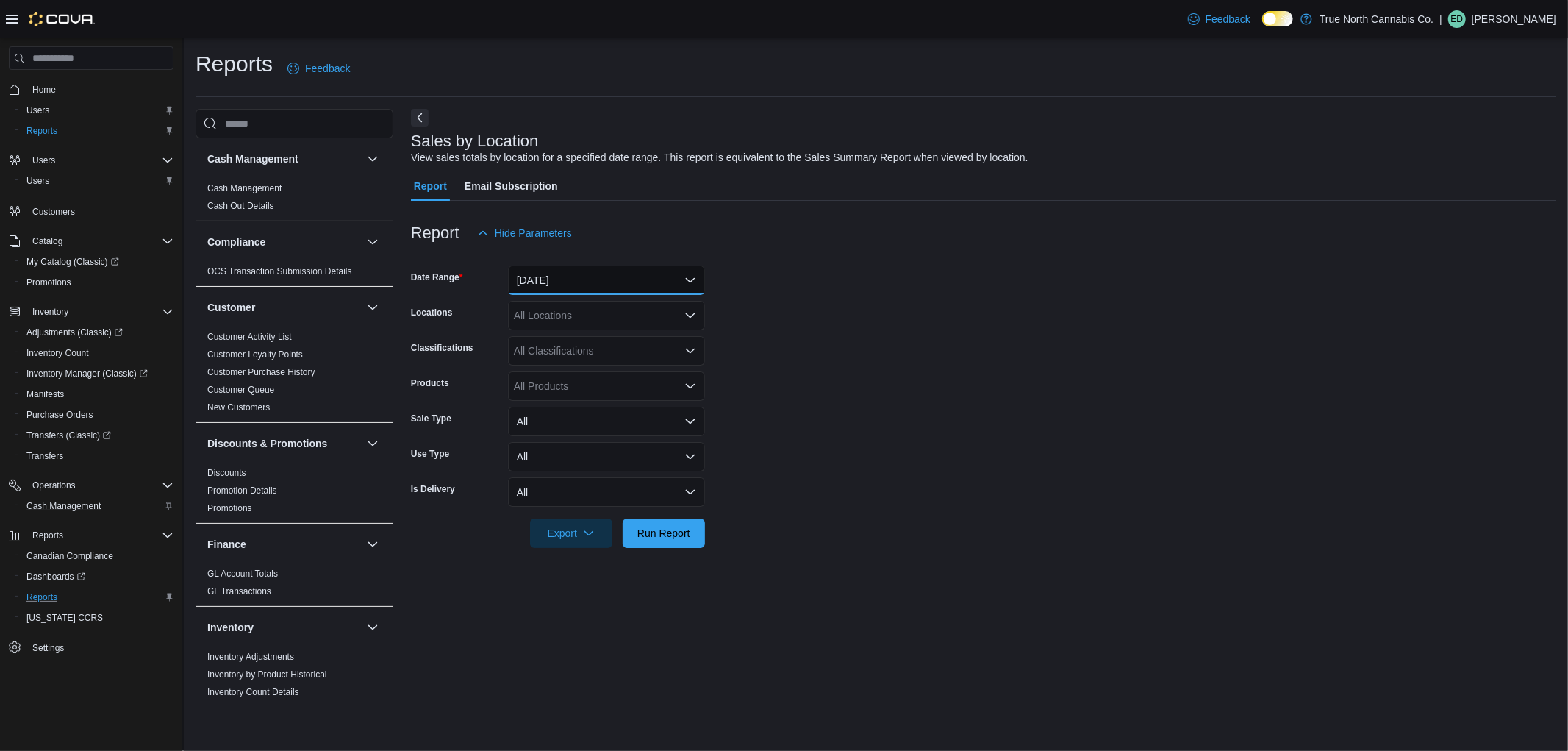
click at [635, 283] on button "[DATE]" at bounding box center [606, 280] width 197 height 30
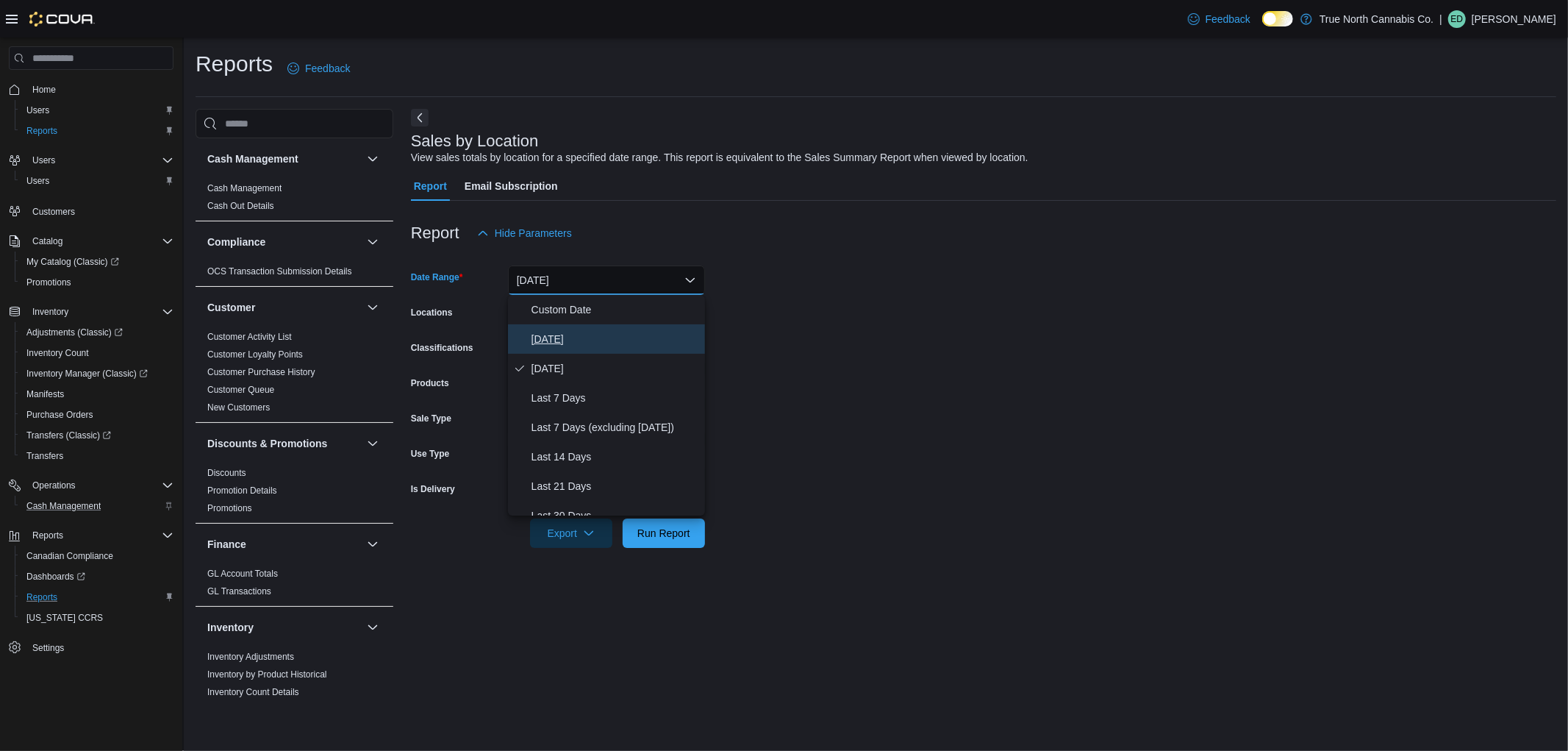
click at [627, 336] on span "[DATE]" at bounding box center [615, 339] width 167 height 18
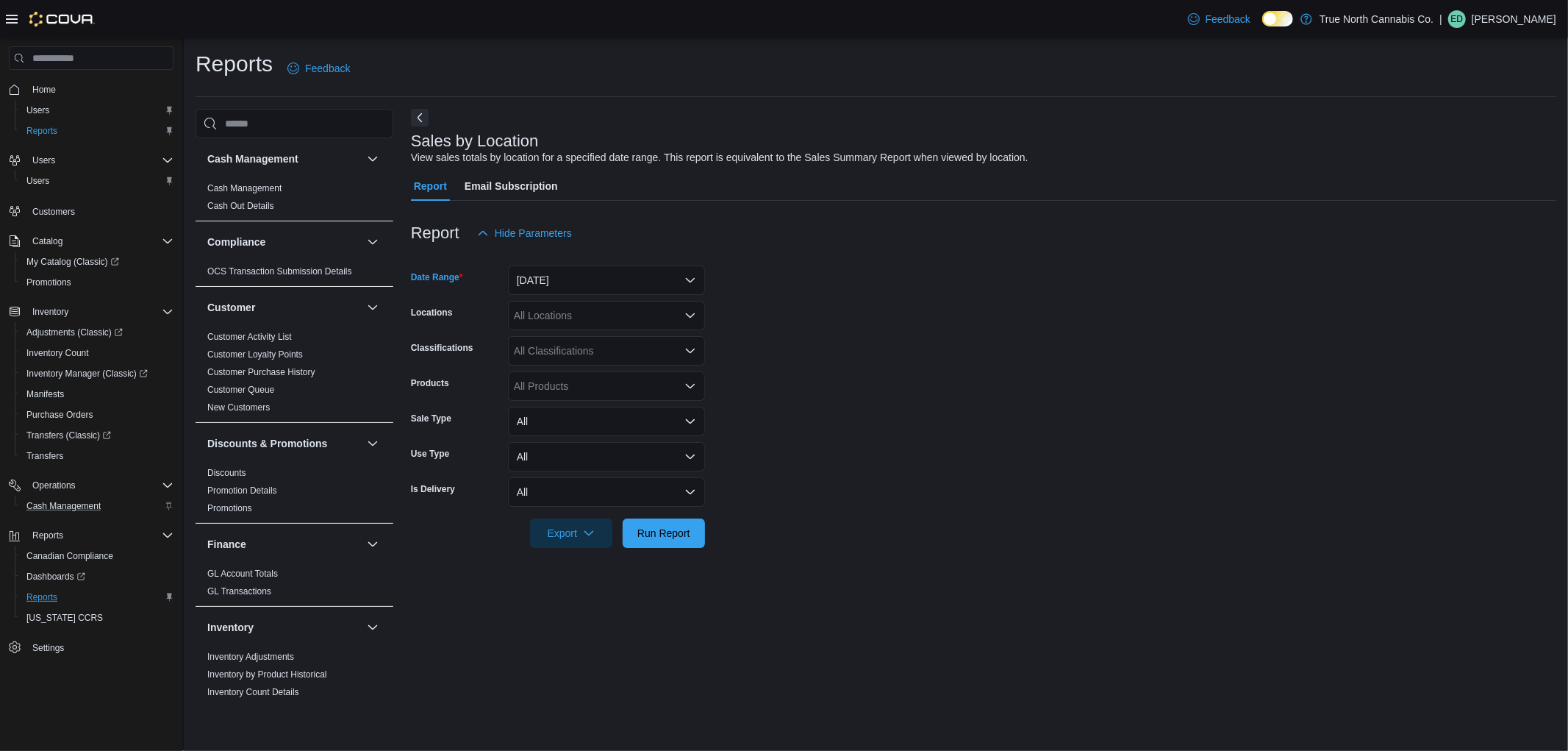
click at [626, 320] on div "All Locations" at bounding box center [606, 315] width 197 height 30
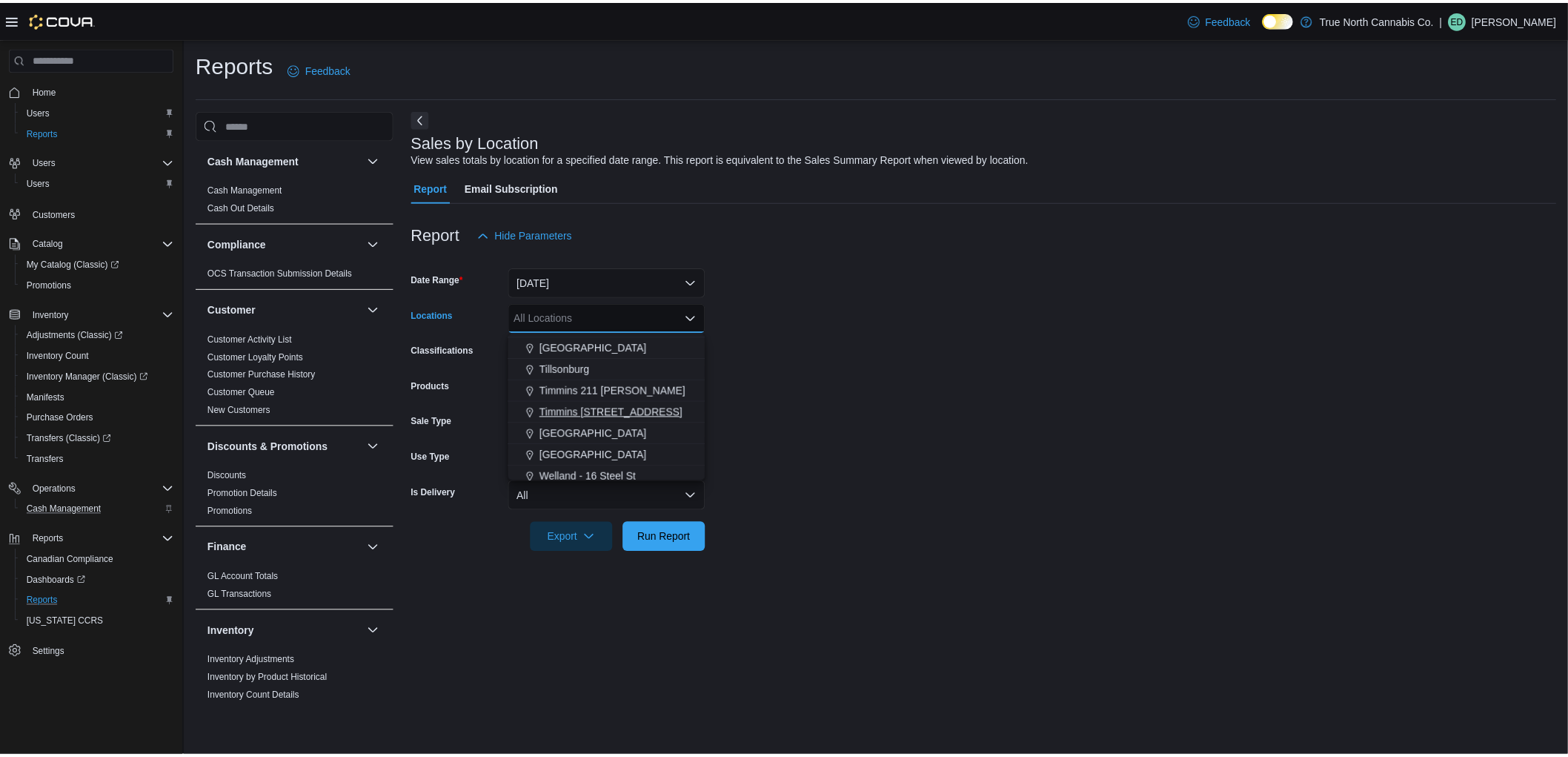
scroll to position [988, 0]
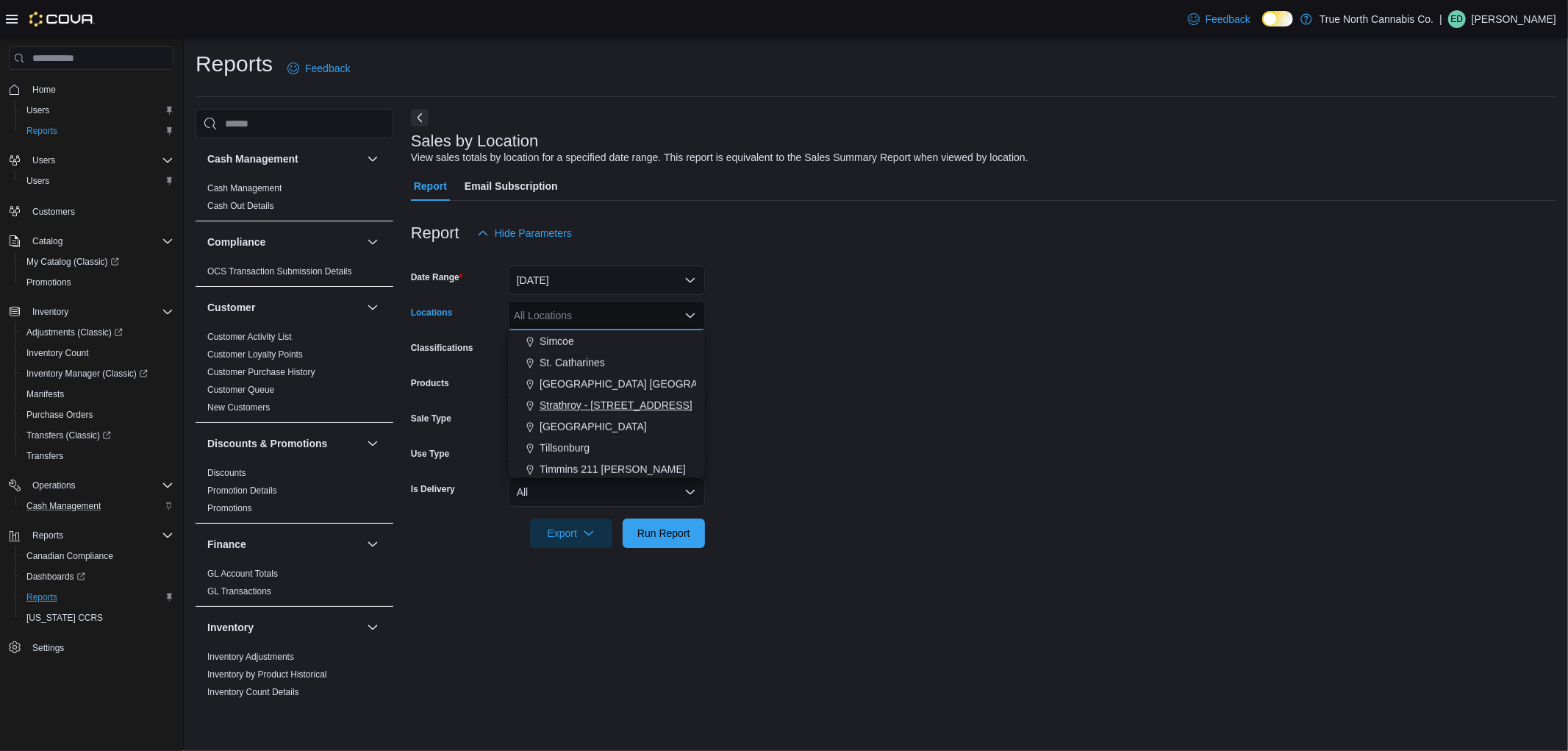
click at [612, 402] on span "Strathroy - [STREET_ADDRESS]" at bounding box center [616, 405] width 153 height 14
click at [689, 526] on span "Run Report" at bounding box center [663, 532] width 53 height 14
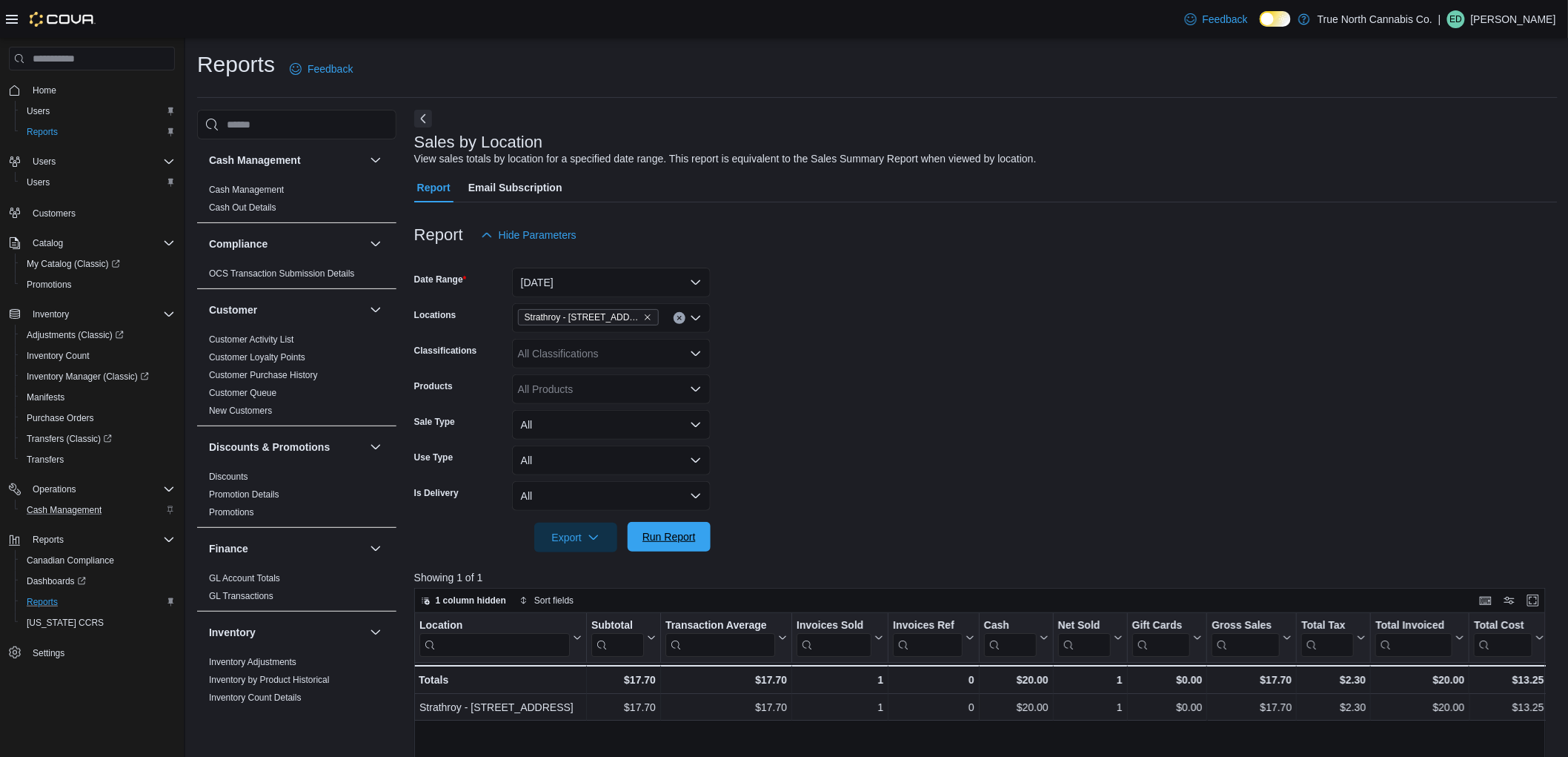
click at [681, 543] on span "Run Report" at bounding box center [669, 536] width 54 height 15
